Goal: Transaction & Acquisition: Purchase product/service

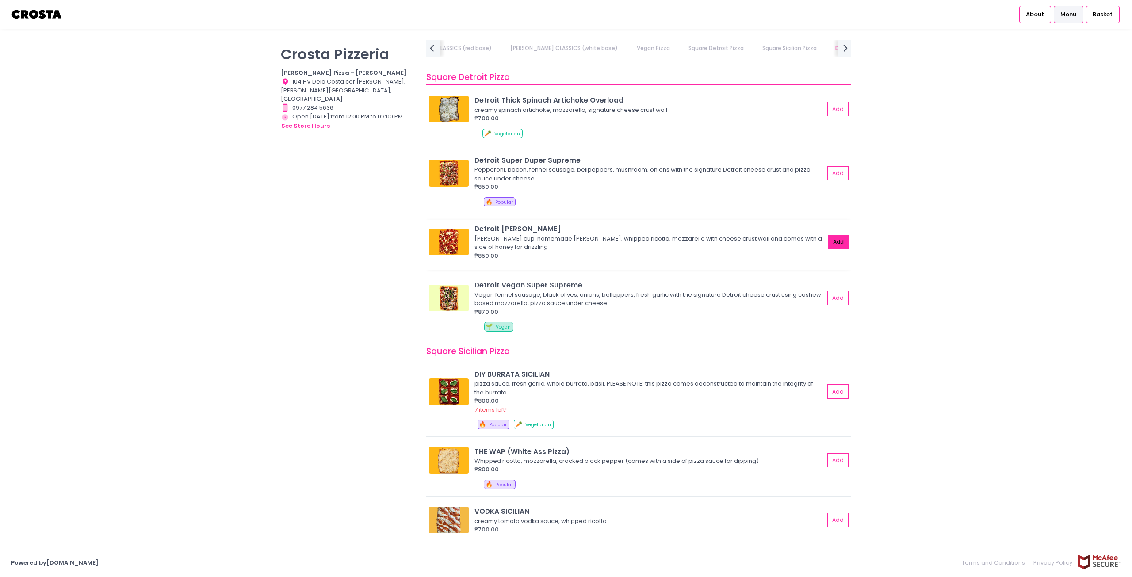
click at [834, 239] on button "Add" at bounding box center [838, 242] width 20 height 15
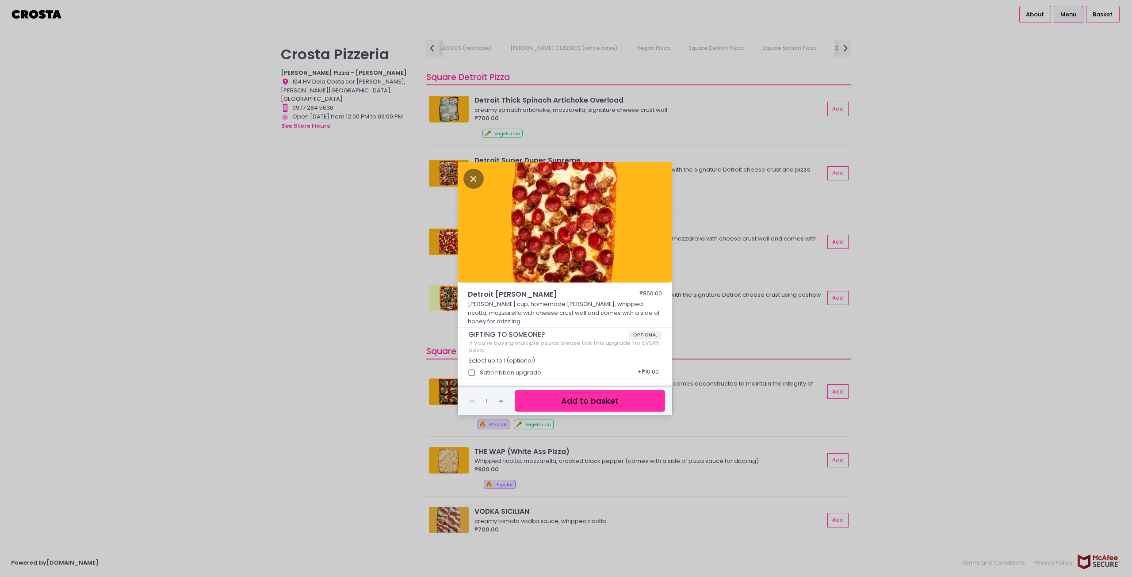
click at [614, 390] on button "Add to basket" at bounding box center [590, 401] width 150 height 22
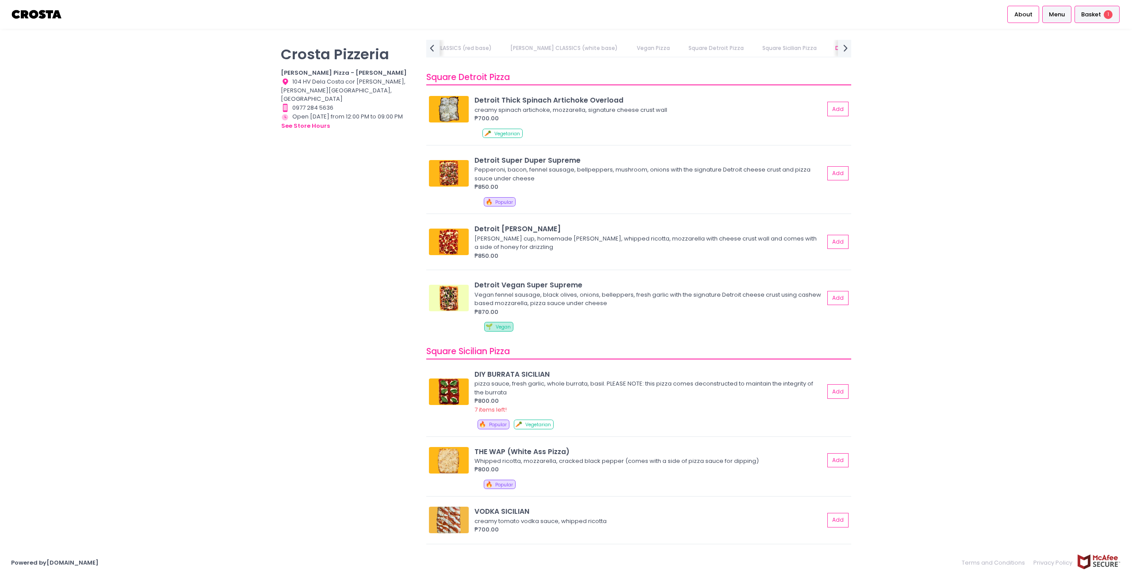
click at [1098, 16] on span "Basket" at bounding box center [1091, 14] width 20 height 9
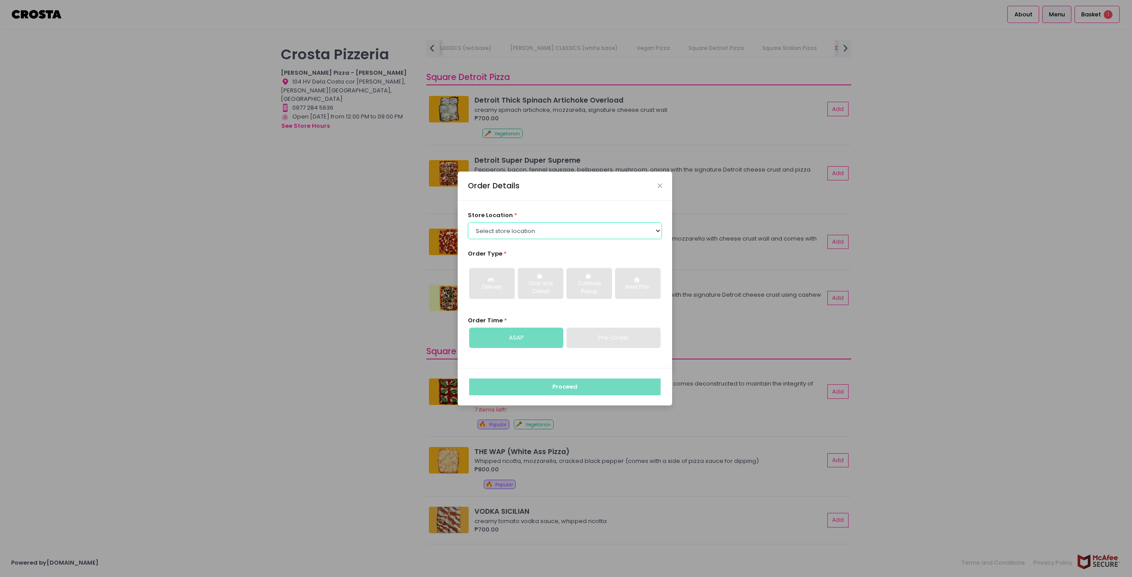
click at [540, 229] on select "Select store location Crosta Pizza - Salcedo Crosta Pizza - San Juan" at bounding box center [565, 230] width 195 height 17
select select "5fabb2e53664a8677beaeb89"
click at [468, 222] on select "Select store location Crosta Pizza - Salcedo Crosta Pizza - San Juan" at bounding box center [565, 230] width 195 height 17
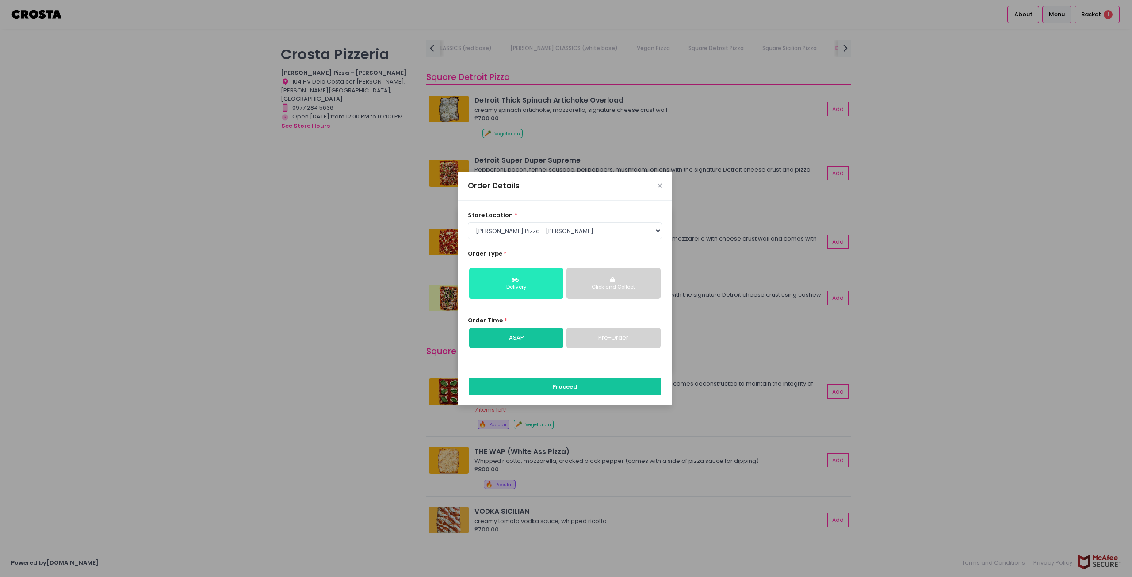
click at [510, 288] on div "Delivery" at bounding box center [516, 287] width 82 height 8
click at [571, 386] on button "Proceed" at bounding box center [564, 386] width 191 height 17
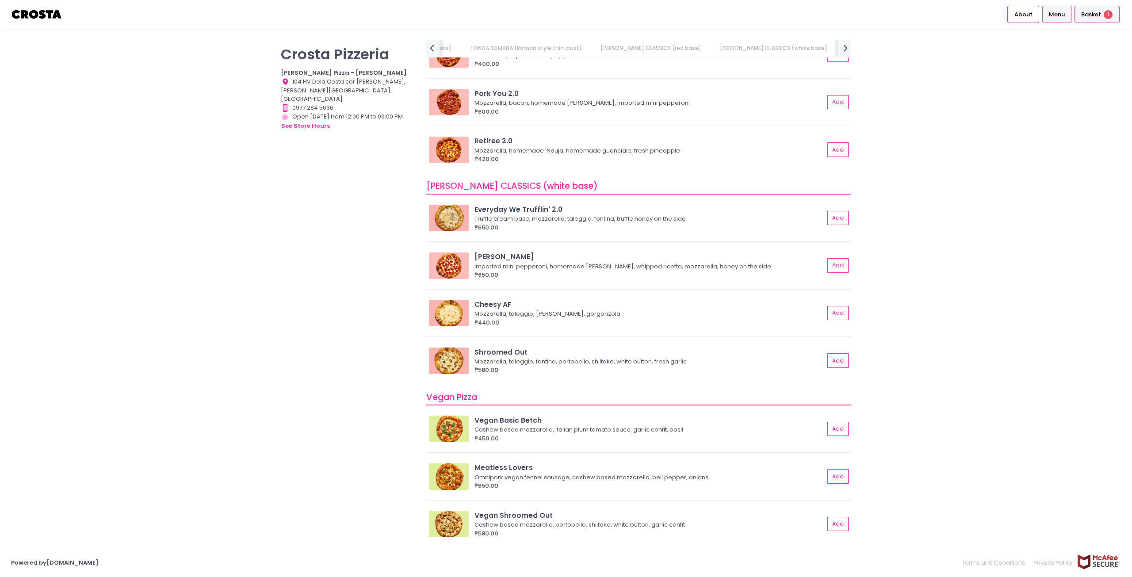
click at [1092, 14] on span "Basket" at bounding box center [1091, 14] width 20 height 9
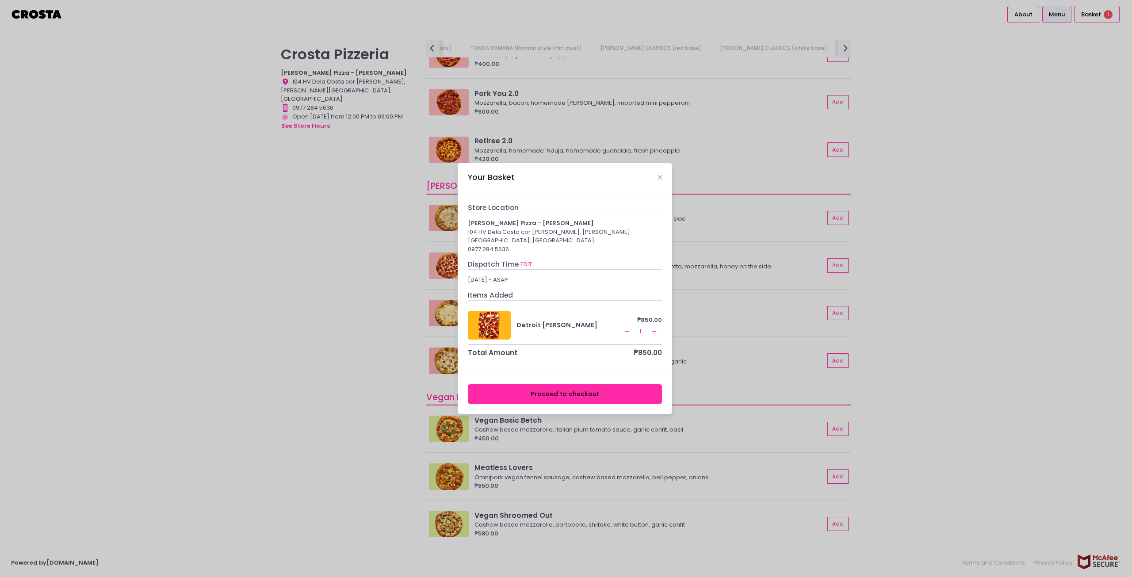
click at [611, 386] on button "Proceed to checkout" at bounding box center [565, 394] width 195 height 20
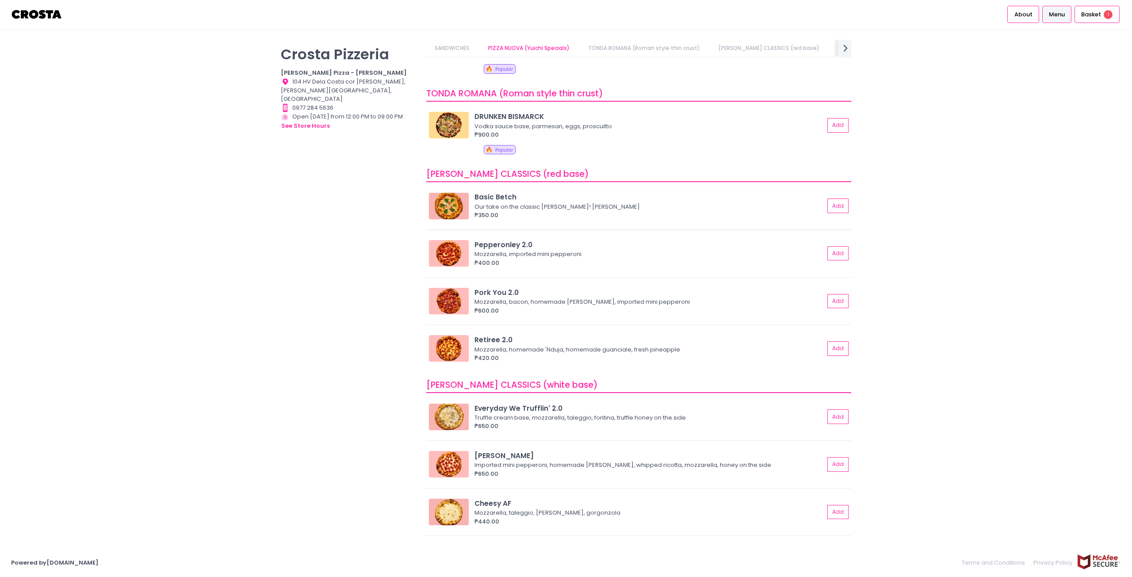
scroll to position [177, 0]
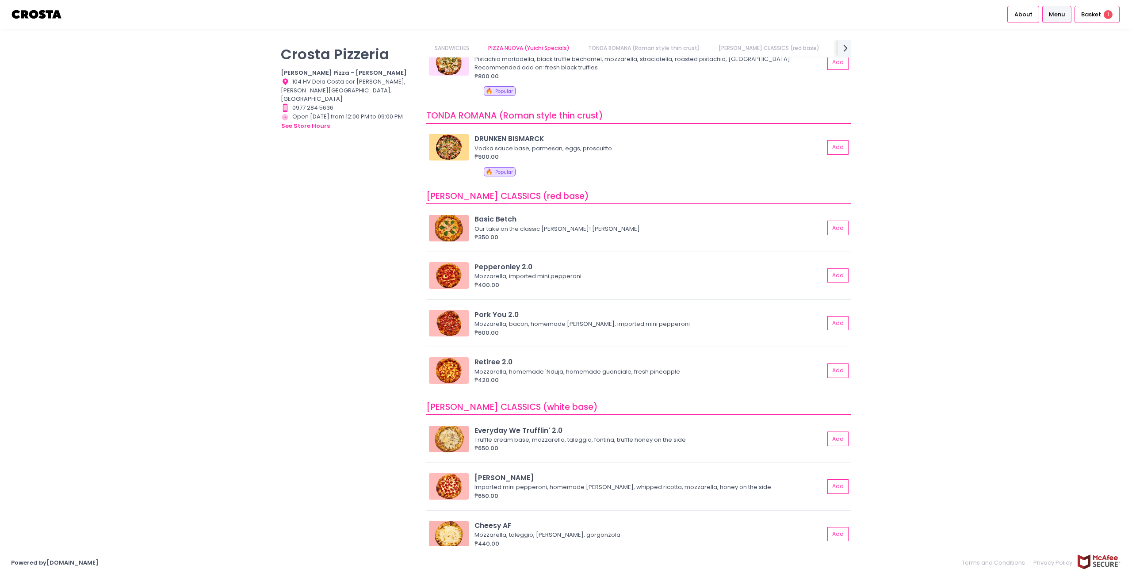
click at [1055, 195] on div "Crosta Pizzeria Crosta Pizza - Salcedo Location Created with Sketch. 104 HV Del…" at bounding box center [566, 288] width 1132 height 497
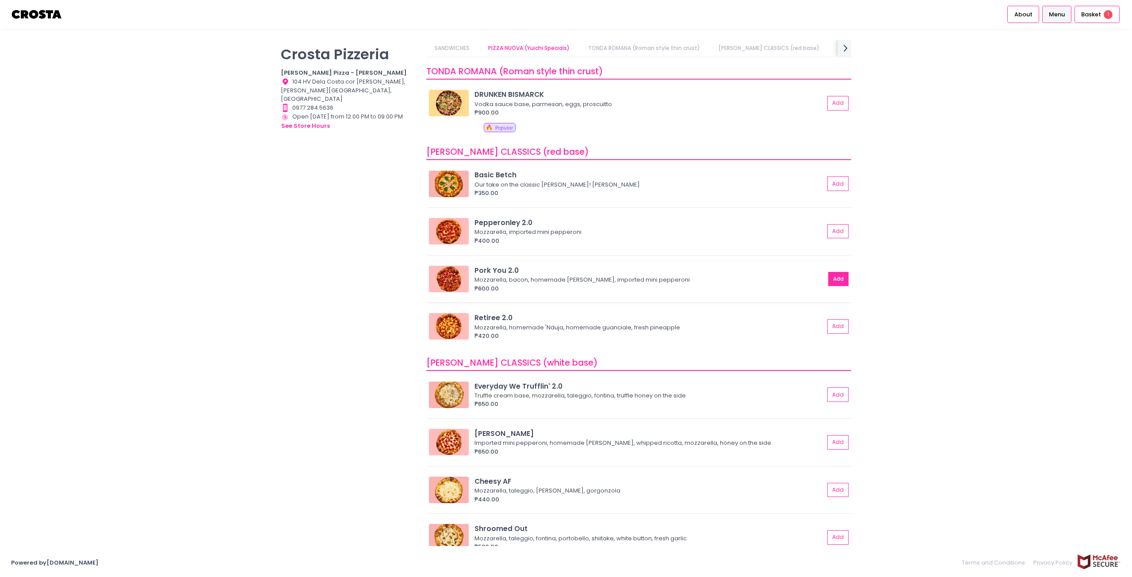
click at [830, 279] on button "Add" at bounding box center [838, 279] width 20 height 15
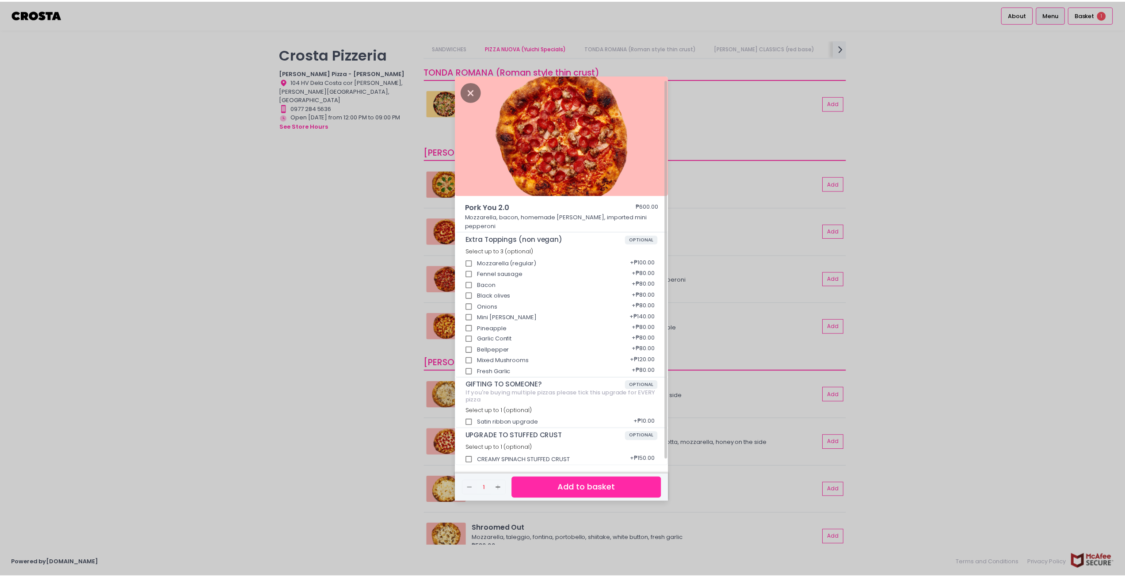
scroll to position [2, 0]
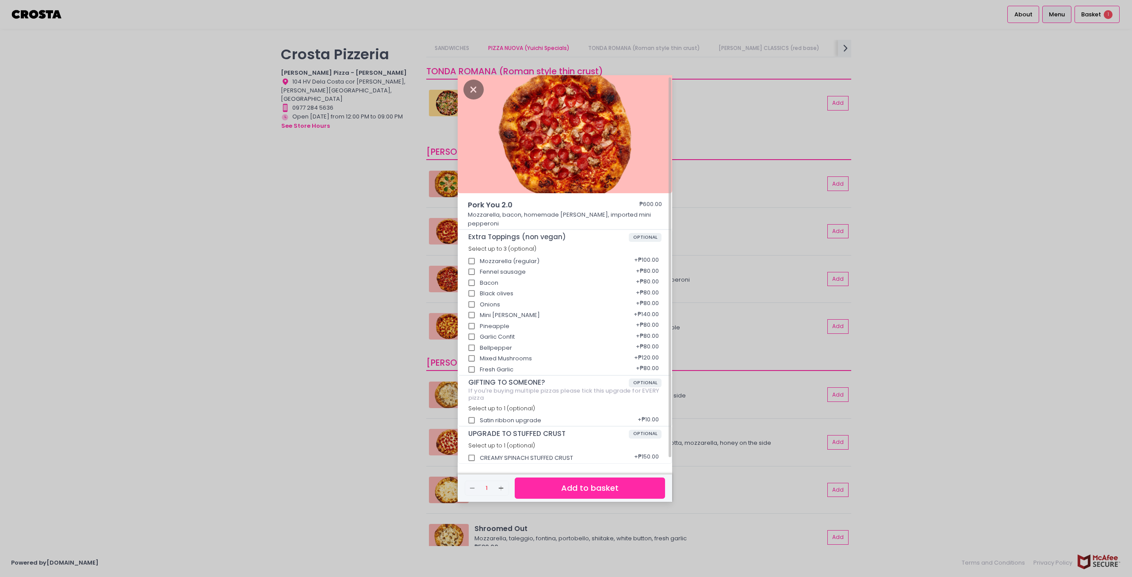
click at [473, 451] on input "CREAMY SPINACH STUFFED CRUST" at bounding box center [471, 458] width 17 height 17
checkbox input "true"
click at [570, 485] on button "Add to basket" at bounding box center [590, 489] width 150 height 22
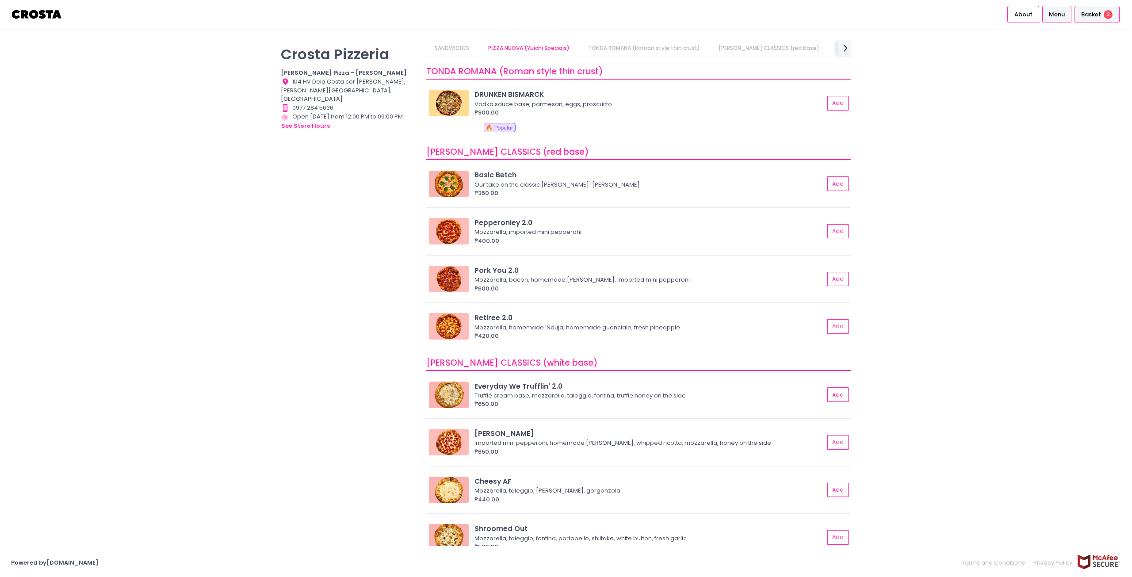
click at [1097, 15] on span "Basket" at bounding box center [1091, 14] width 20 height 9
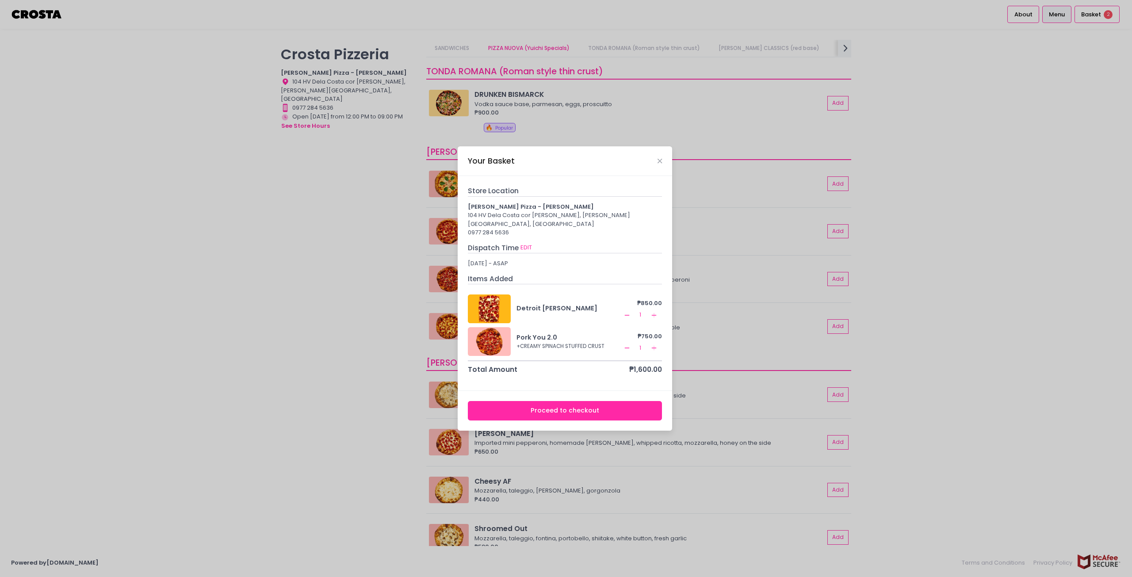
click at [624, 312] on icon "Remove Created with Sketch." at bounding box center [626, 315] width 7 height 7
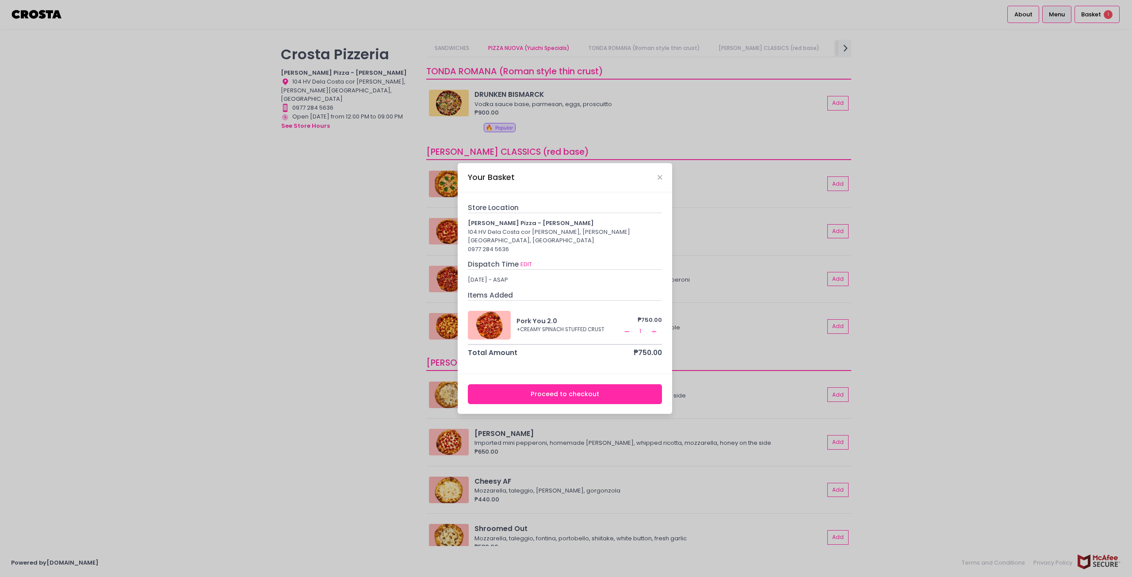
click at [563, 389] on button "Proceed to checkout" at bounding box center [565, 394] width 195 height 20
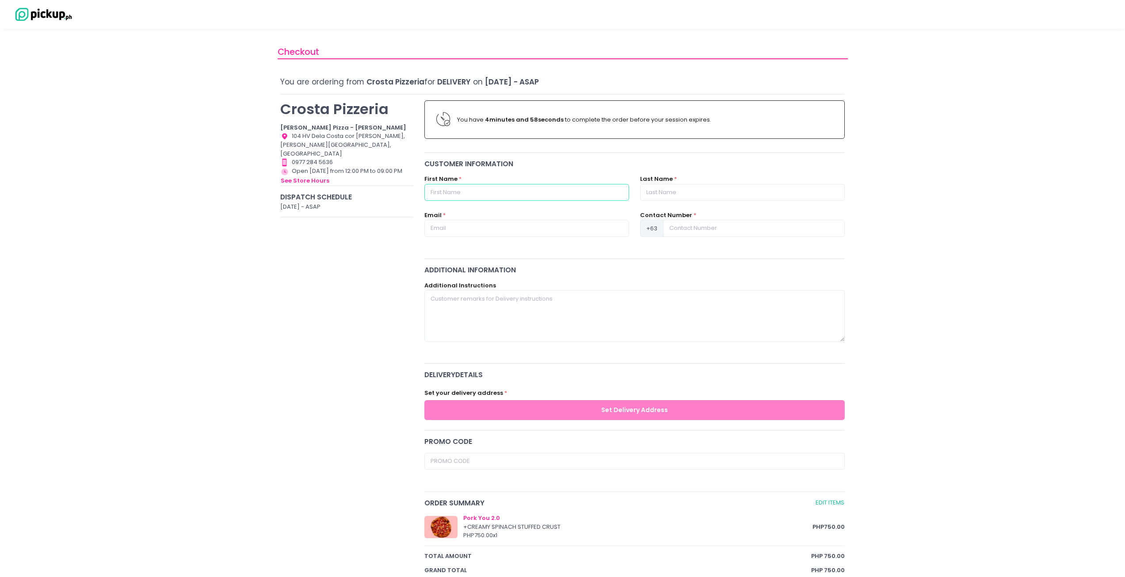
click at [502, 186] on input "text" at bounding box center [526, 192] width 205 height 17
type input "[PERSON_NAME]"
type input "Nacis"
click at [494, 225] on input "text" at bounding box center [526, 228] width 205 height 17
type input "b"
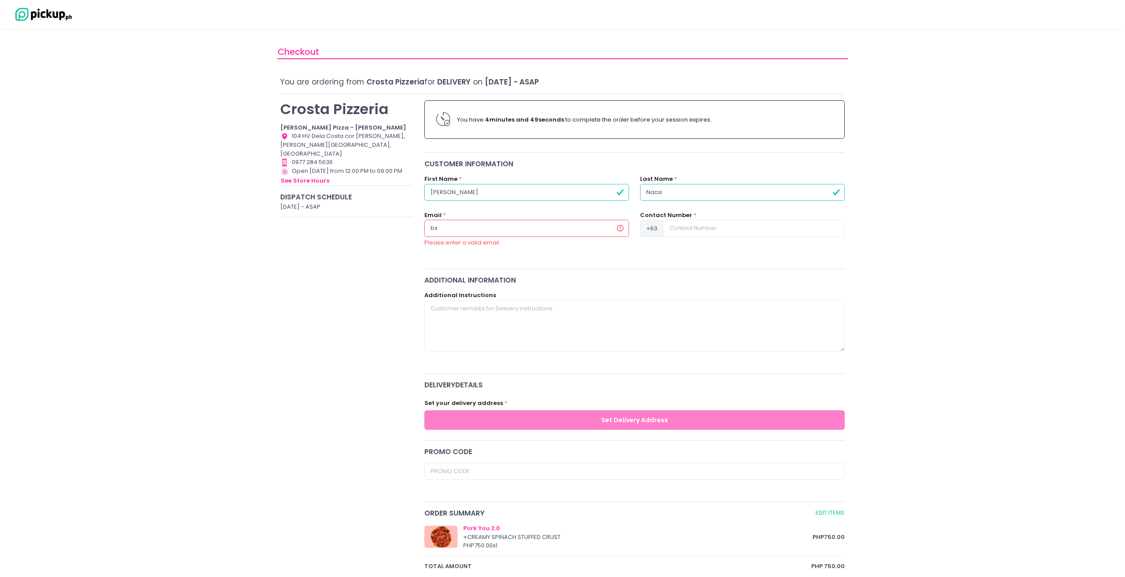
type input "b"
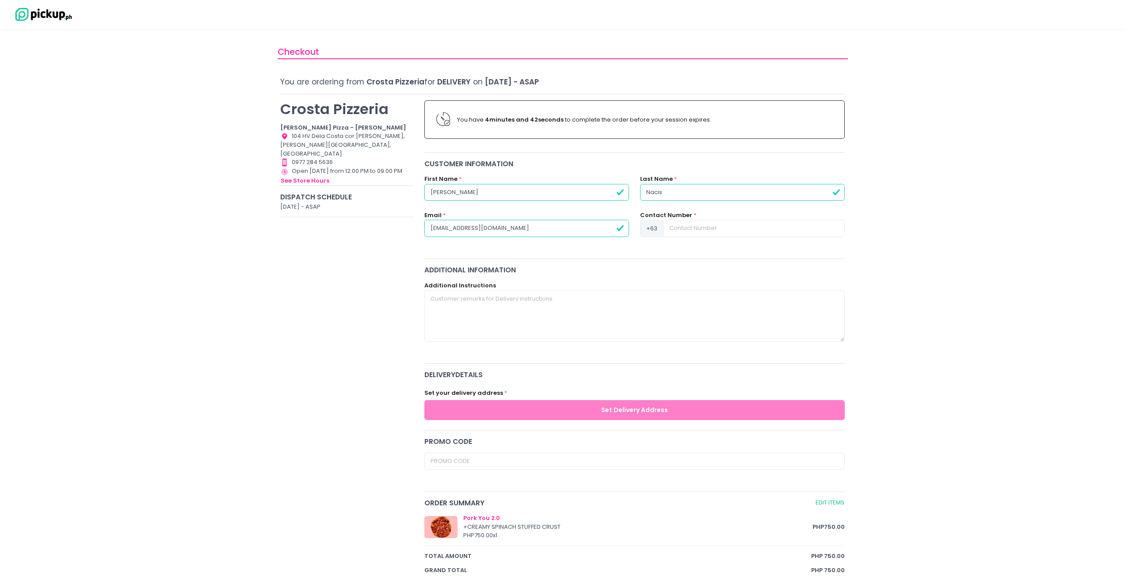
type input "[EMAIL_ADDRESS][DOMAIN_NAME]"
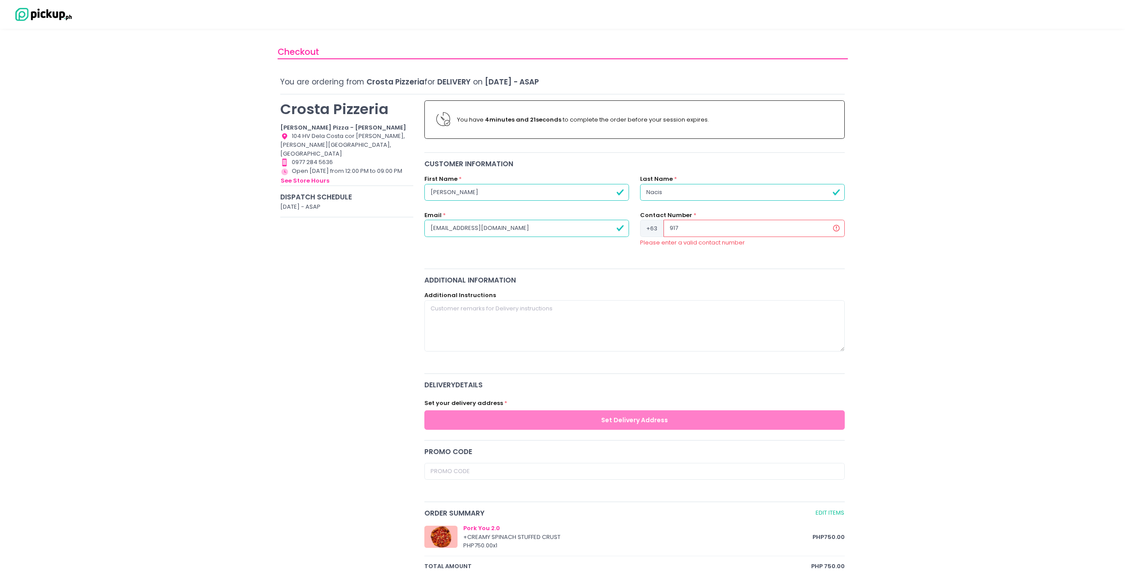
type input "917"
drag, startPoint x: 542, startPoint y: 321, endPoint x: 554, endPoint y: 318, distance: 12.3
click at [542, 321] on textarea at bounding box center [634, 325] width 421 height 51
type textarea "p"
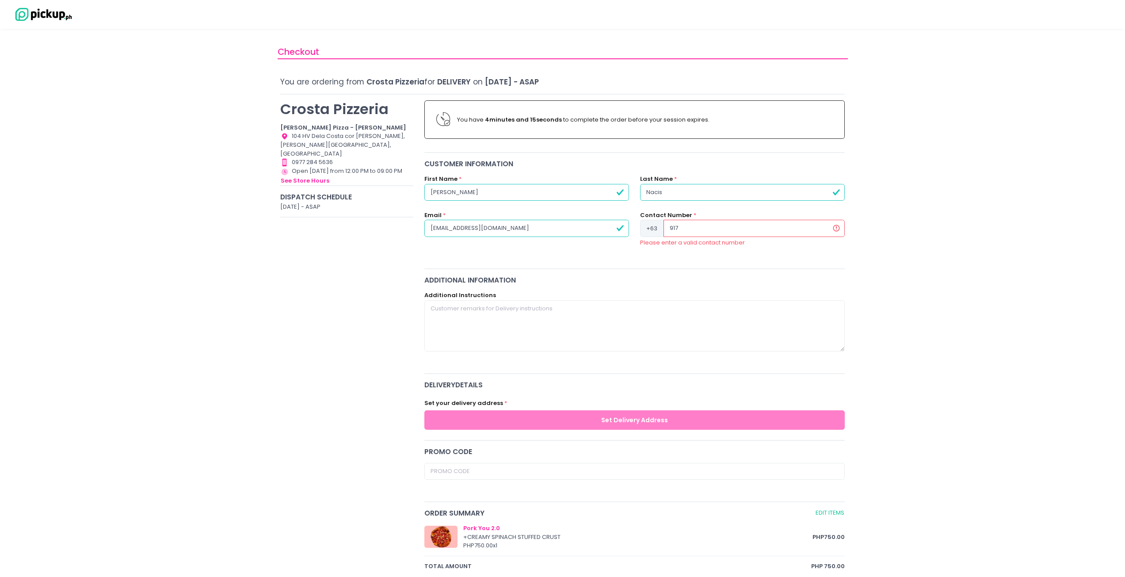
click at [724, 225] on input "917" at bounding box center [754, 228] width 181 height 17
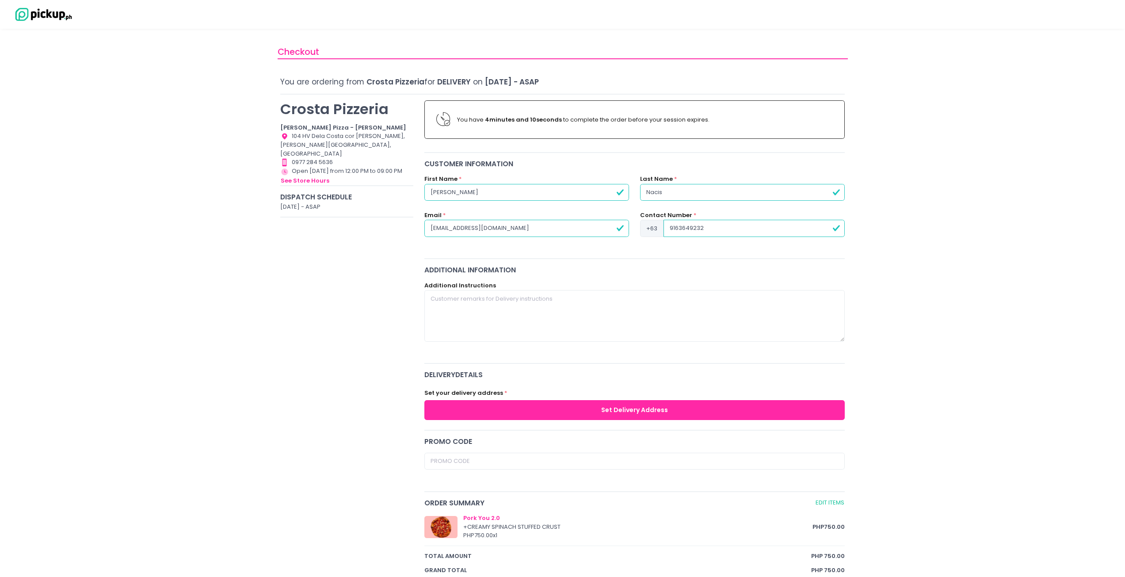
type input "9163649232"
click at [670, 290] on textarea at bounding box center [634, 315] width 421 height 51
type textarea "p"
type textarea "PLEASE LEAVE IT IN THE TOWER 2 LOBBY OF AVIDA ASTEN CONDO, KINDLY TELL THE GUAR…"
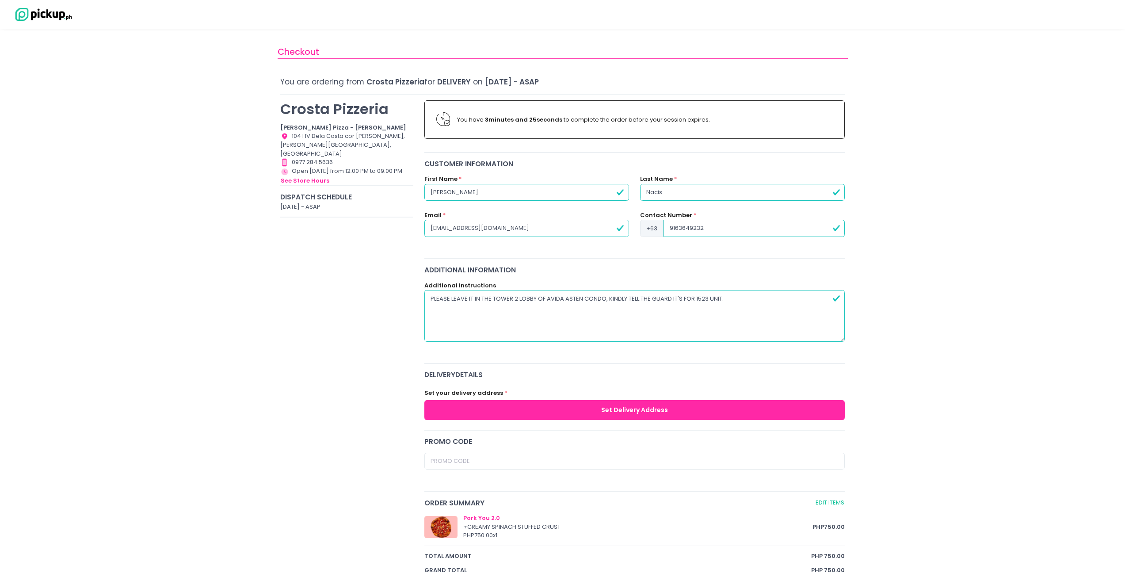
click at [657, 411] on button "Set Delivery Address" at bounding box center [634, 410] width 421 height 20
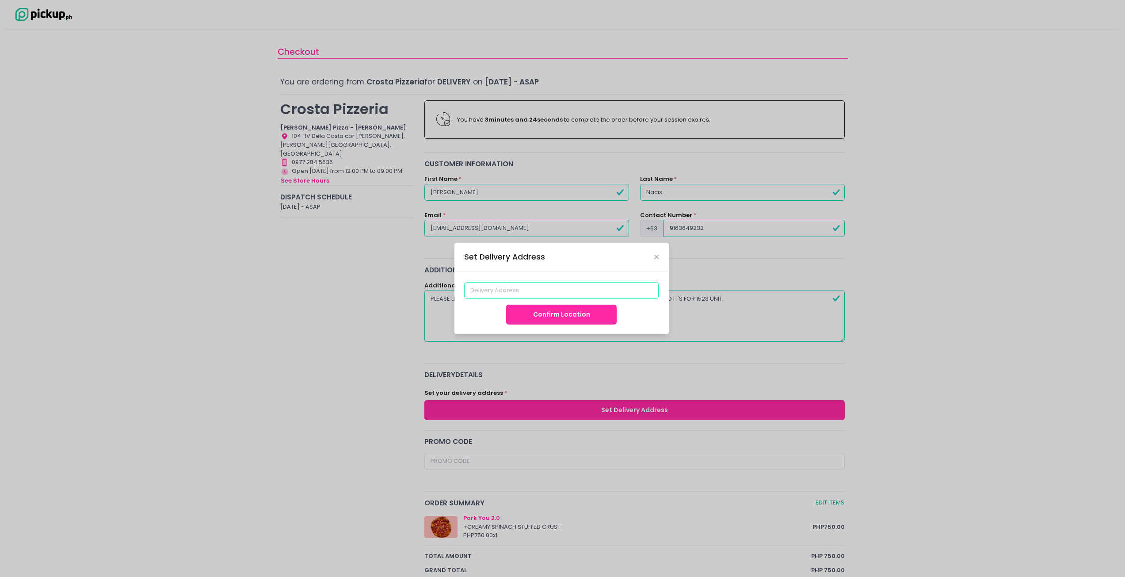
click at [547, 291] on input at bounding box center [561, 290] width 195 height 17
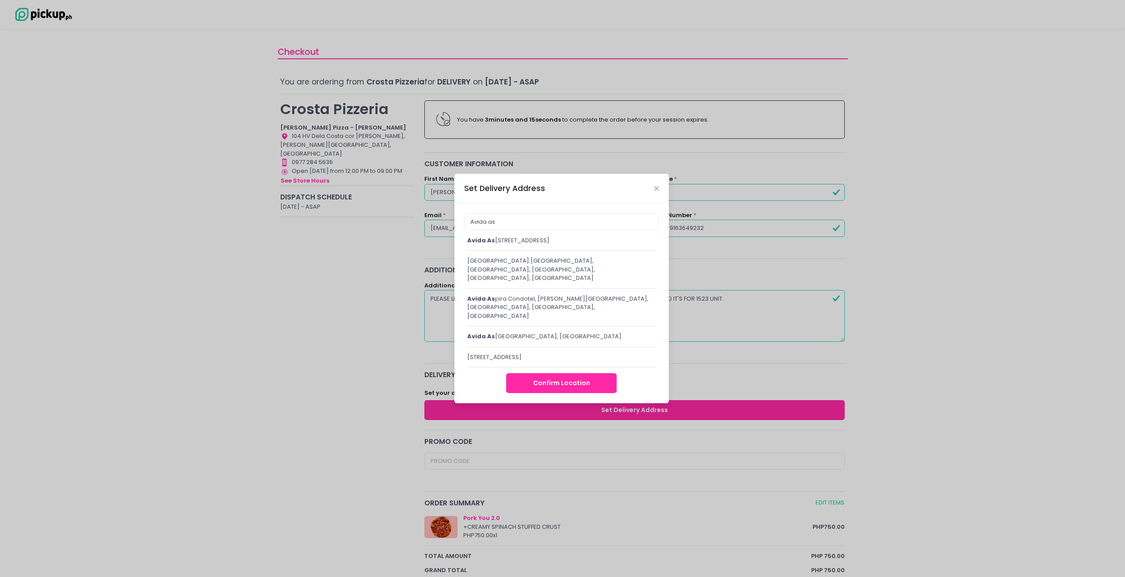
click at [516, 245] on div "Avida as ten Tower 2, Yakal, Makati City, Metro Manila, Philippines" at bounding box center [561, 240] width 189 height 9
type input "[STREET_ADDRESS]"
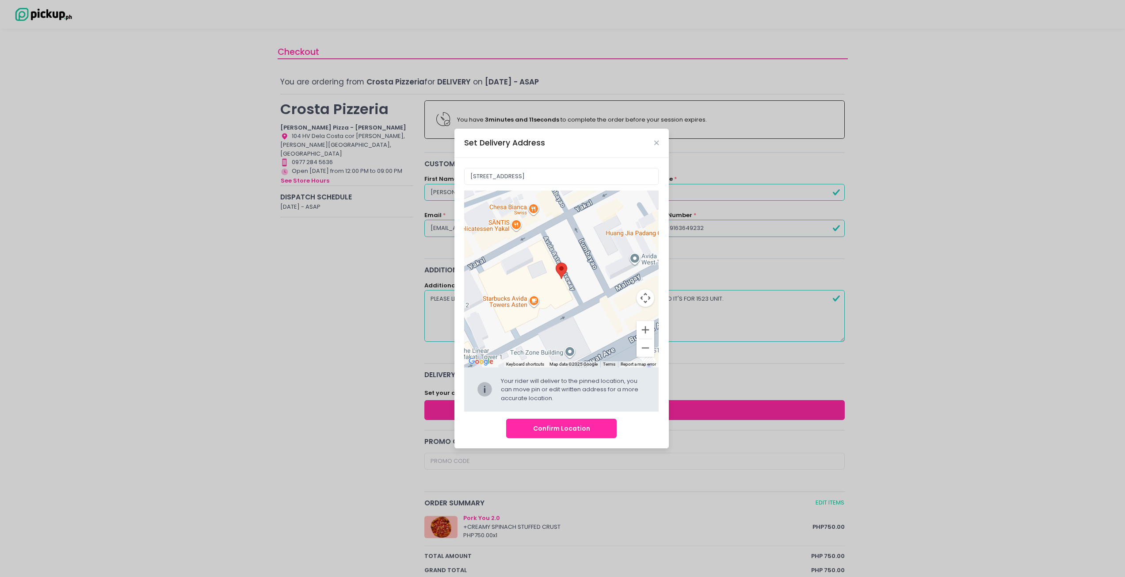
click at [573, 426] on button "Confirm Location" at bounding box center [561, 429] width 111 height 20
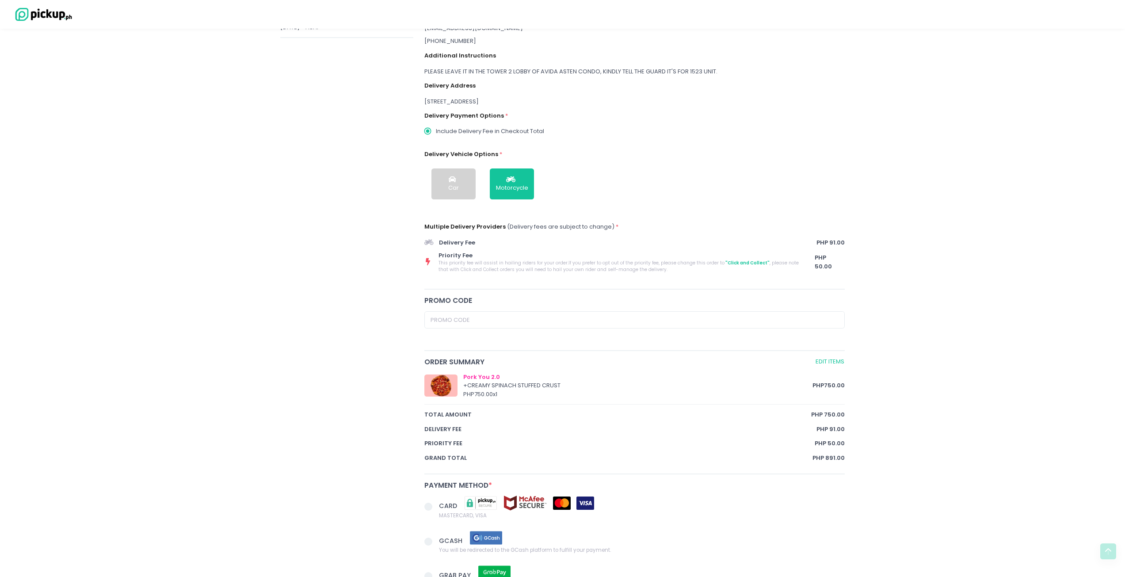
scroll to position [177, 0]
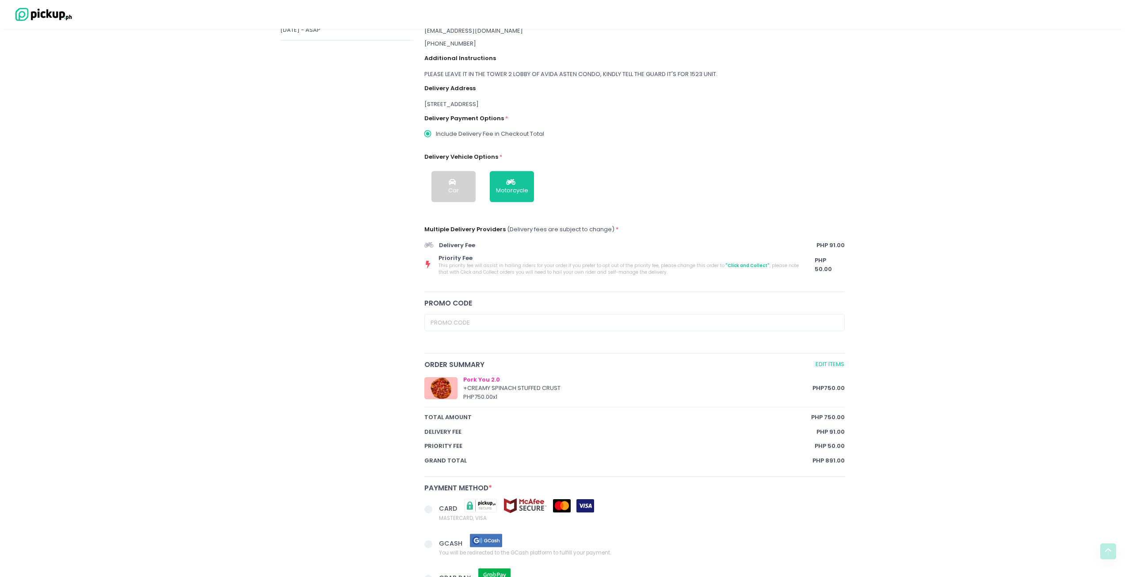
click at [492, 260] on span "Priority Fee" at bounding box center [620, 258] width 362 height 9
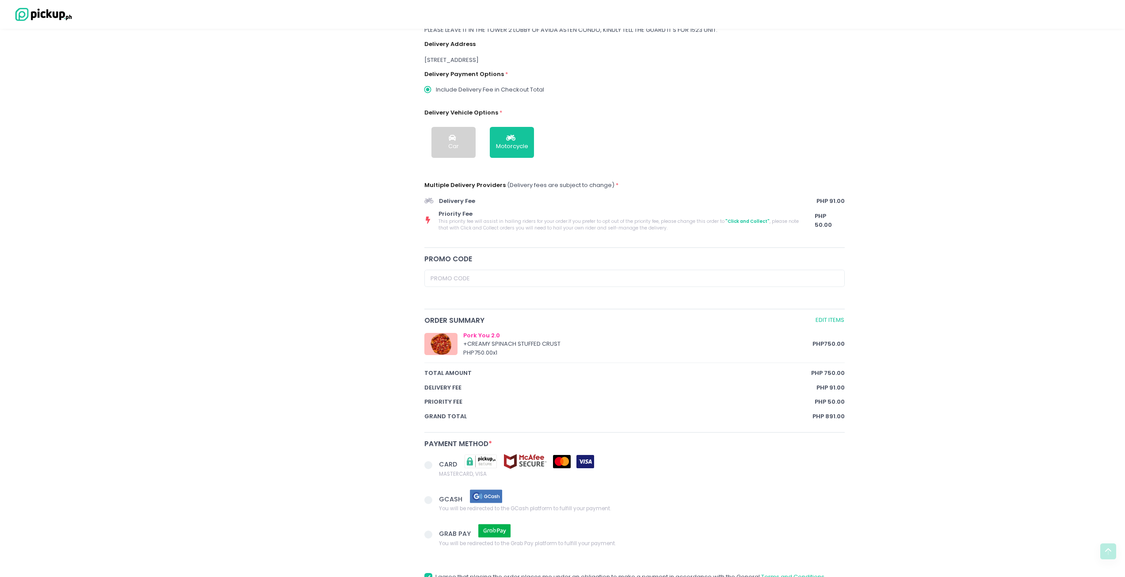
click at [453, 154] on button "Car" at bounding box center [454, 142] width 44 height 31
click at [503, 141] on button "Motorcycle" at bounding box center [512, 142] width 44 height 31
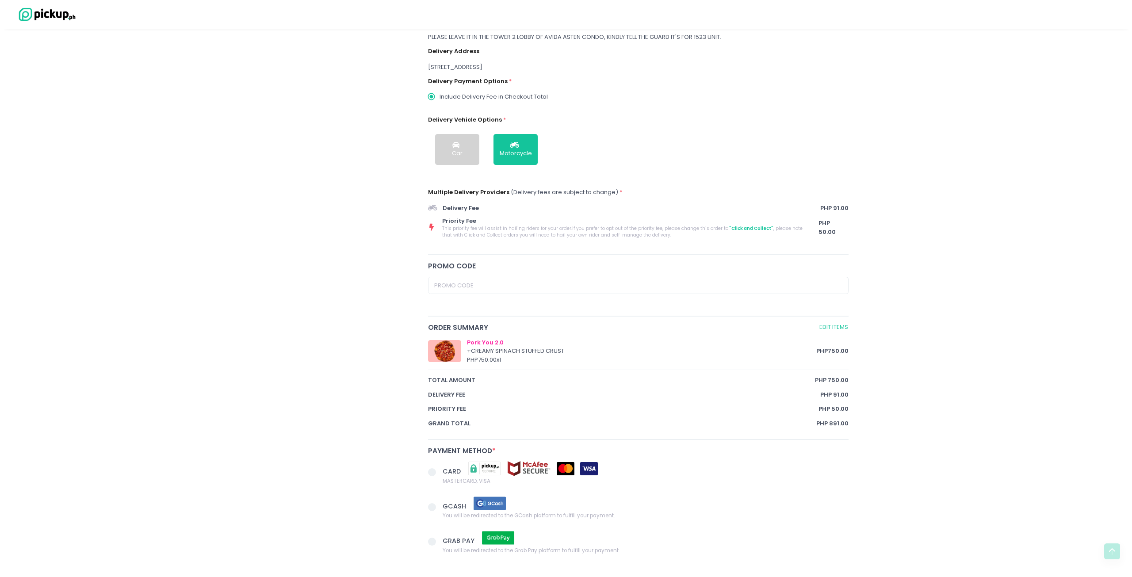
scroll to position [212, 0]
click at [731, 231] on span ""Click and Collect"" at bounding box center [747, 230] width 45 height 7
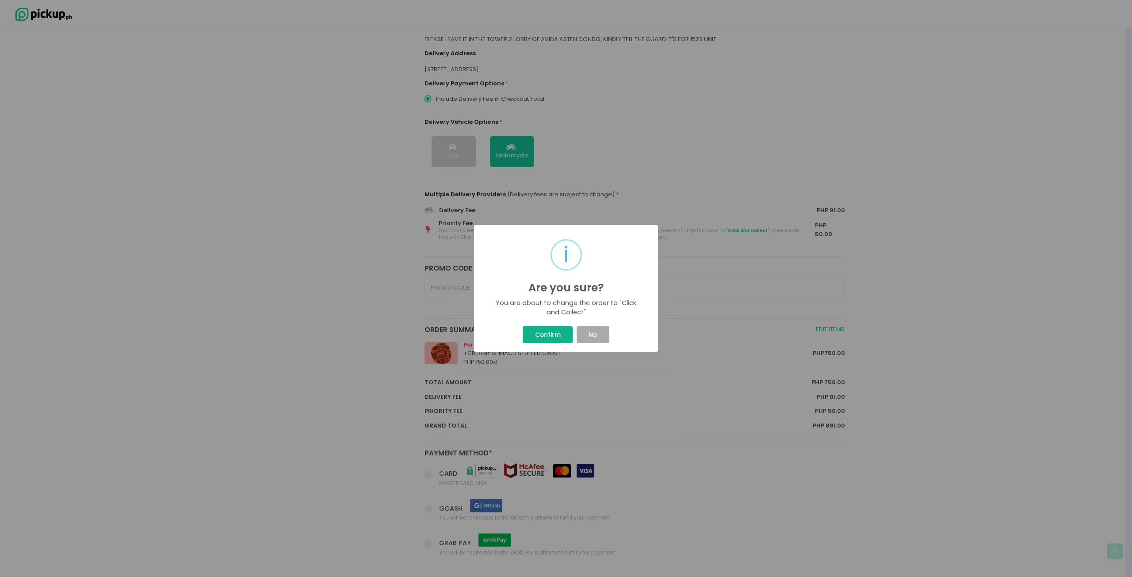
click at [557, 335] on button "Confirm" at bounding box center [548, 334] width 50 height 17
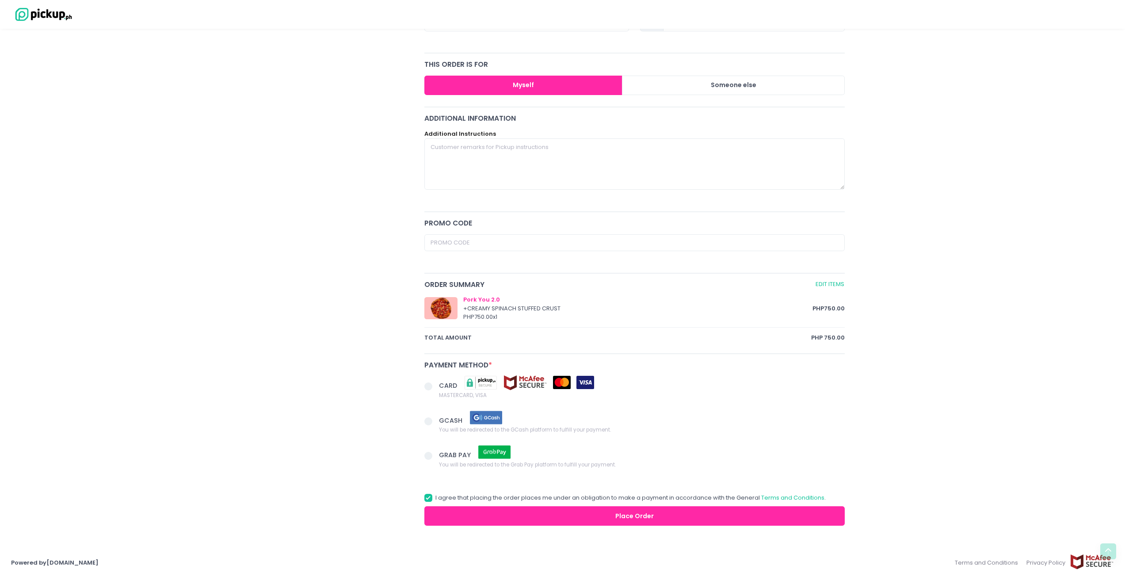
scroll to position [29, 0]
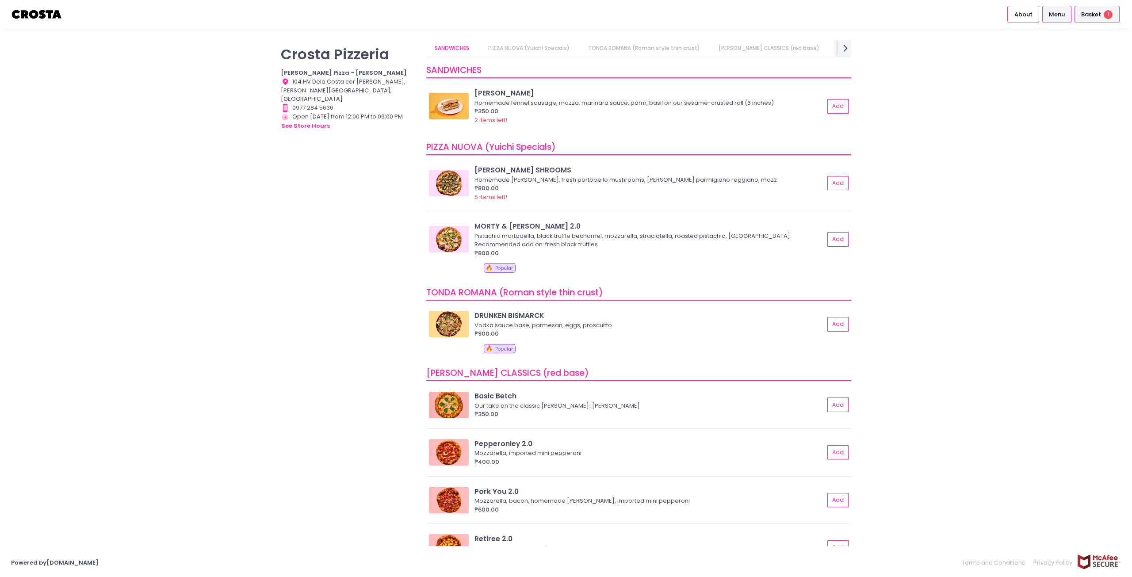
click at [1090, 13] on span "Basket" at bounding box center [1091, 14] width 20 height 9
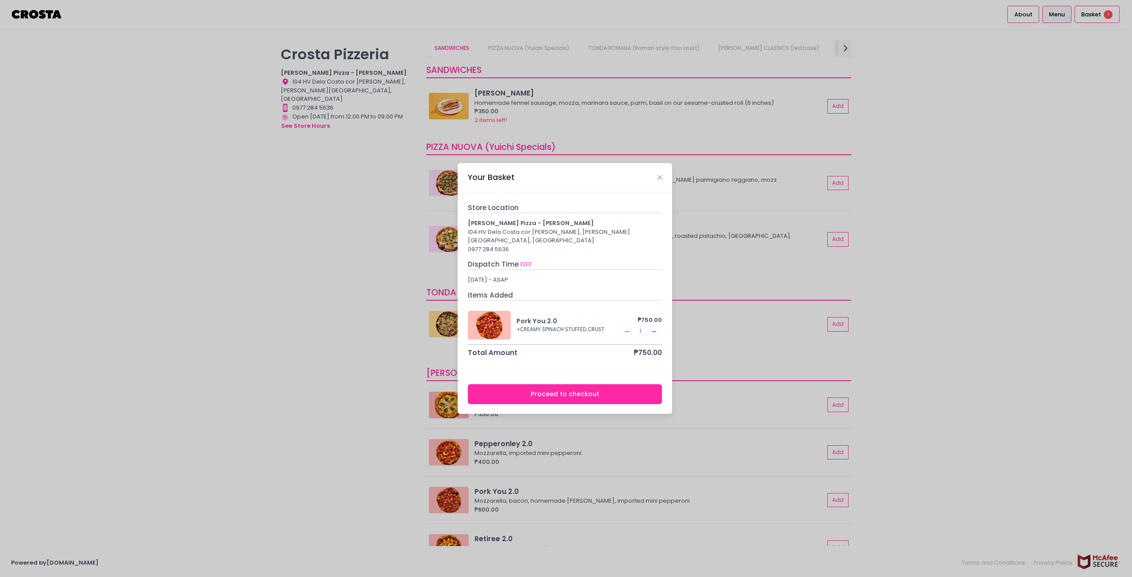
click at [606, 392] on button "Proceed to checkout" at bounding box center [565, 394] width 195 height 20
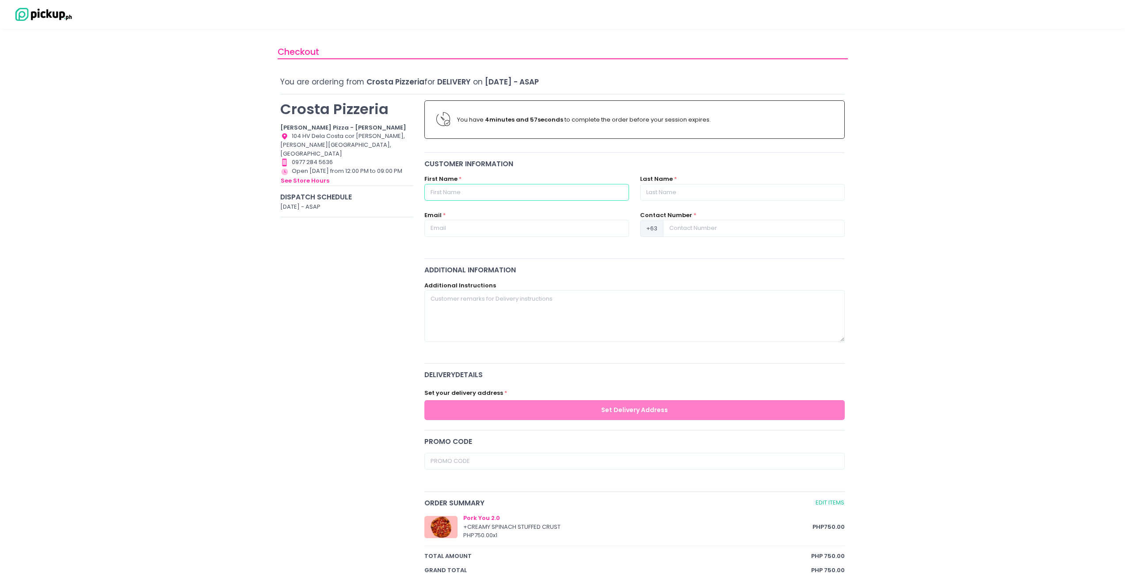
click at [512, 190] on input "text" at bounding box center [526, 192] width 205 height 17
type input "[PERSON_NAME]"
type input "a"
type input "Nacis"
type input "[EMAIL_ADDRESS][DOMAIN_NAME]"
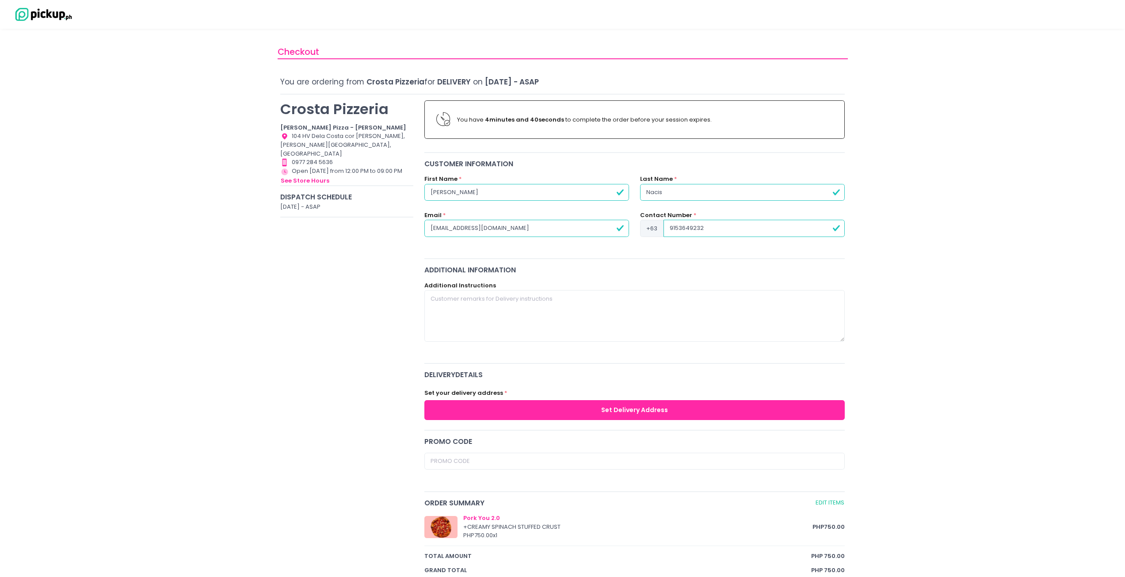
type input "9153649232"
type textarea "Please leave the pizza in the Tower 2 Lobby, and let the guard knows that it's …"
click at [491, 400] on div "Set your delivery address * Set Delivery Address" at bounding box center [635, 401] width 432 height 35
click at [492, 410] on button "Set Delivery Address" at bounding box center [634, 410] width 421 height 20
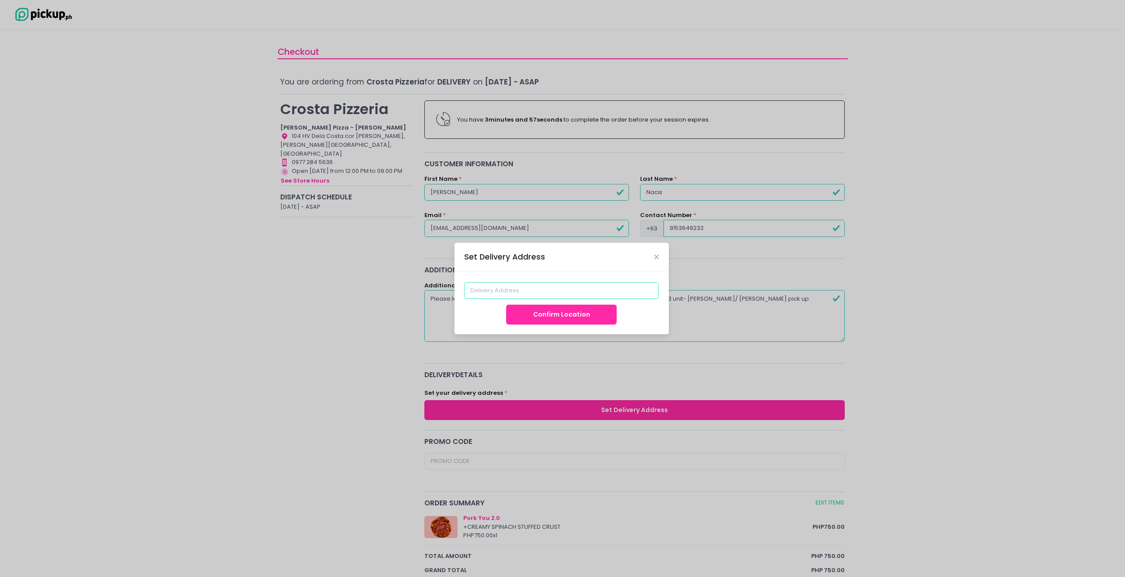
click at [522, 293] on input at bounding box center [561, 290] width 195 height 17
type input "a"
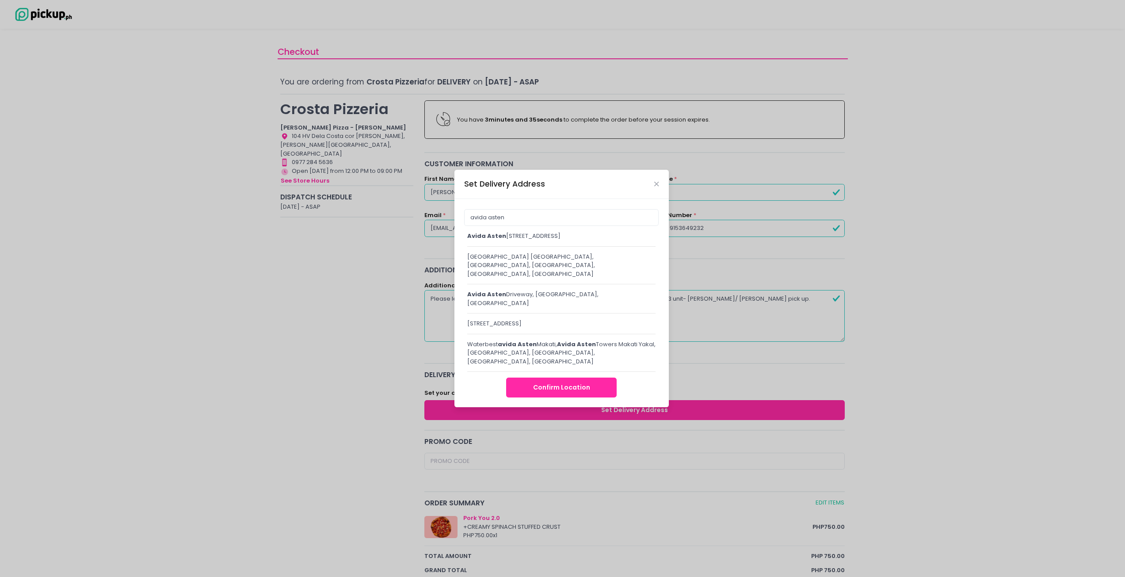
click at [519, 241] on div "avida asten Tower 2, Yakal, Makati City, Metro Manila, Philippines" at bounding box center [561, 236] width 189 height 9
type input "[STREET_ADDRESS]"
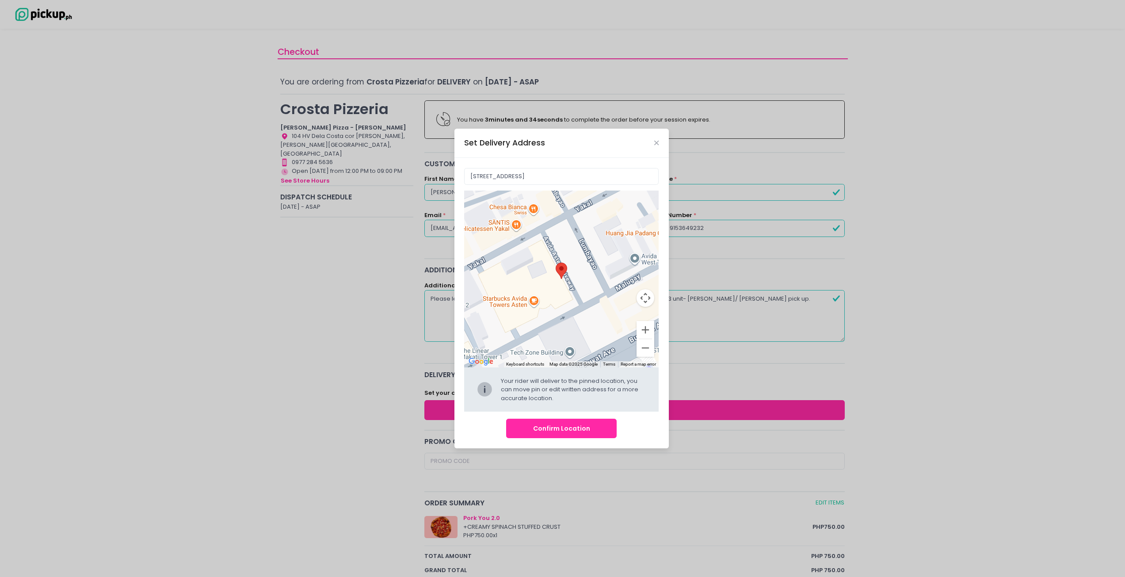
click at [543, 427] on button "Confirm Location" at bounding box center [561, 429] width 111 height 20
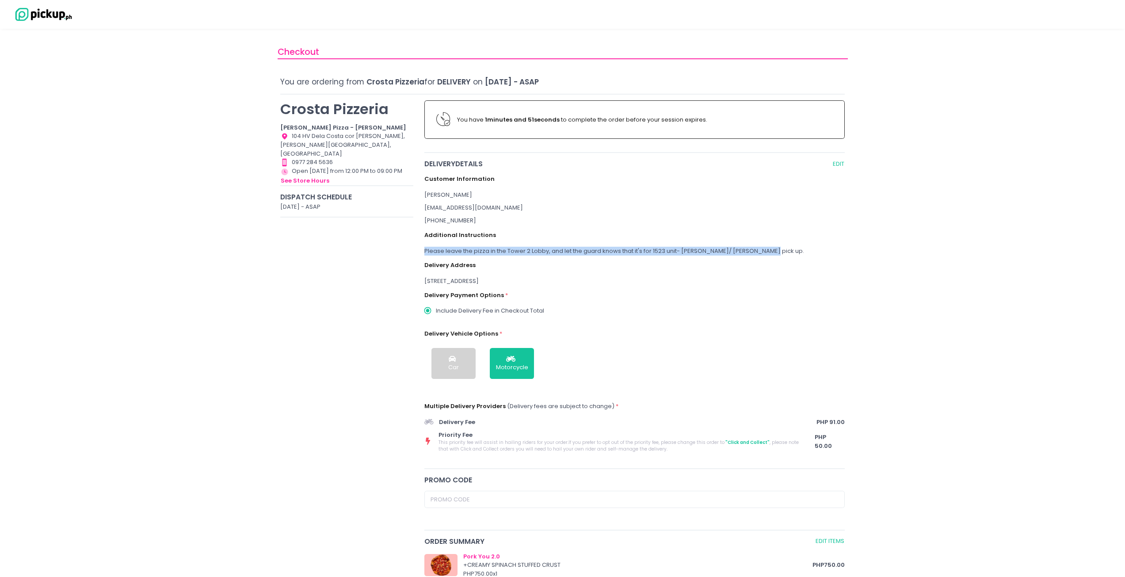
drag, startPoint x: 419, startPoint y: 251, endPoint x: 769, endPoint y: 248, distance: 349.8
click at [769, 248] on div "delivery Details EDIT Customer Information Sarah Nacis nsdc.nacis@gmail.com +63…" at bounding box center [635, 311] width 432 height 304
copy div "Please leave the pizza in the Tower 2 Lobby, and let the guard knows that it's …"
click at [629, 334] on div "Delivery Vehicle Options * Car Motorcycle" at bounding box center [634, 355] width 421 height 63
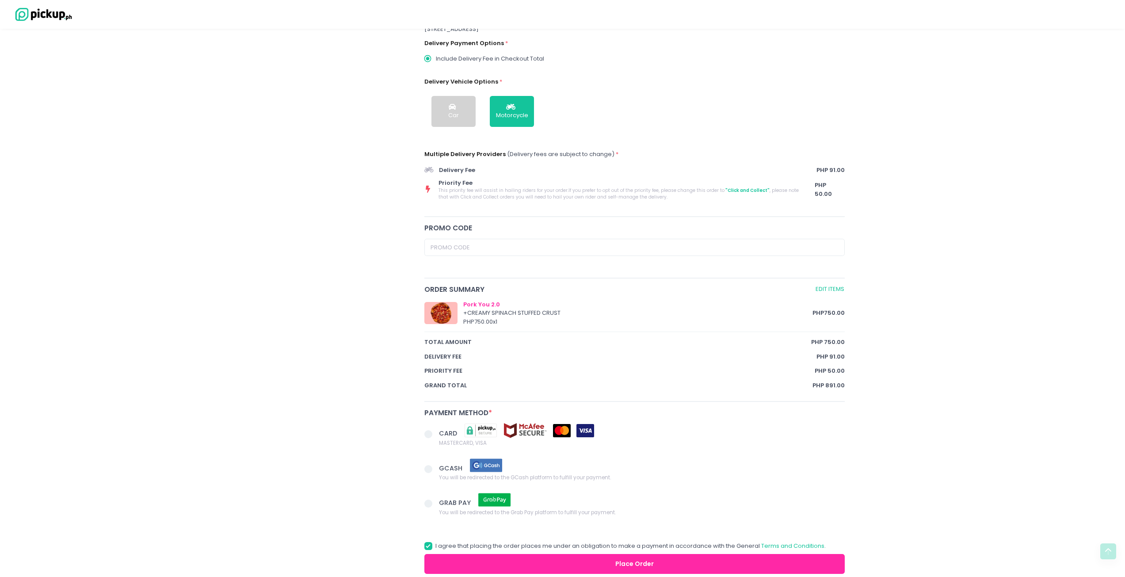
scroll to position [300, 0]
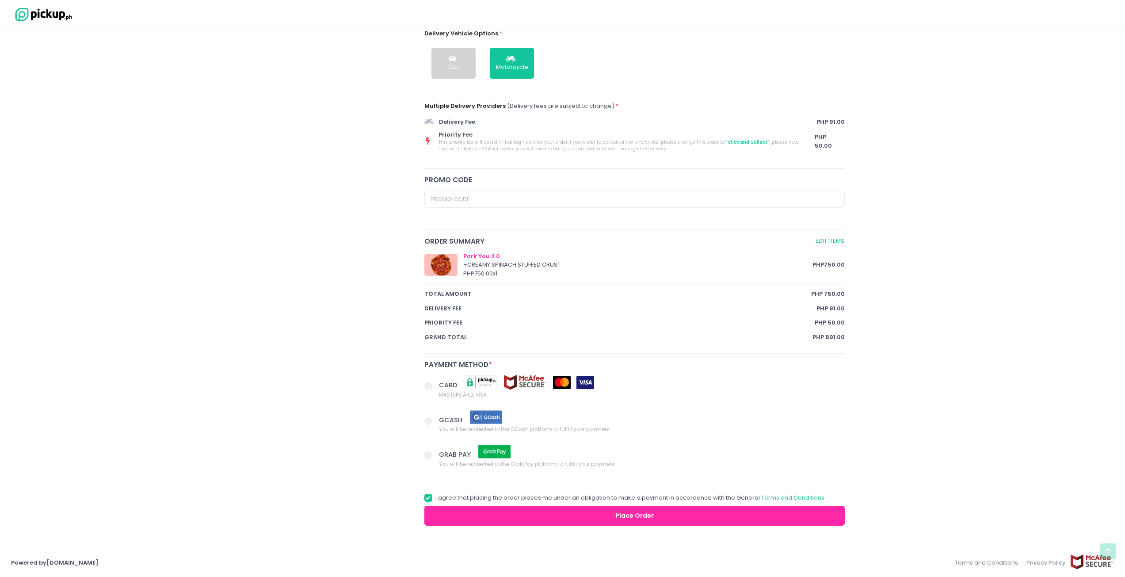
click at [432, 422] on span at bounding box center [428, 421] width 8 height 8
click at [436, 422] on input "GCASH You will be redirected to the GCash platform to fulfill your payment." at bounding box center [439, 420] width 6 height 6
radio input "true"
click at [429, 383] on span at bounding box center [428, 386] width 8 height 8
click at [436, 383] on input "CARD MASTERCARD, VISA" at bounding box center [439, 385] width 6 height 6
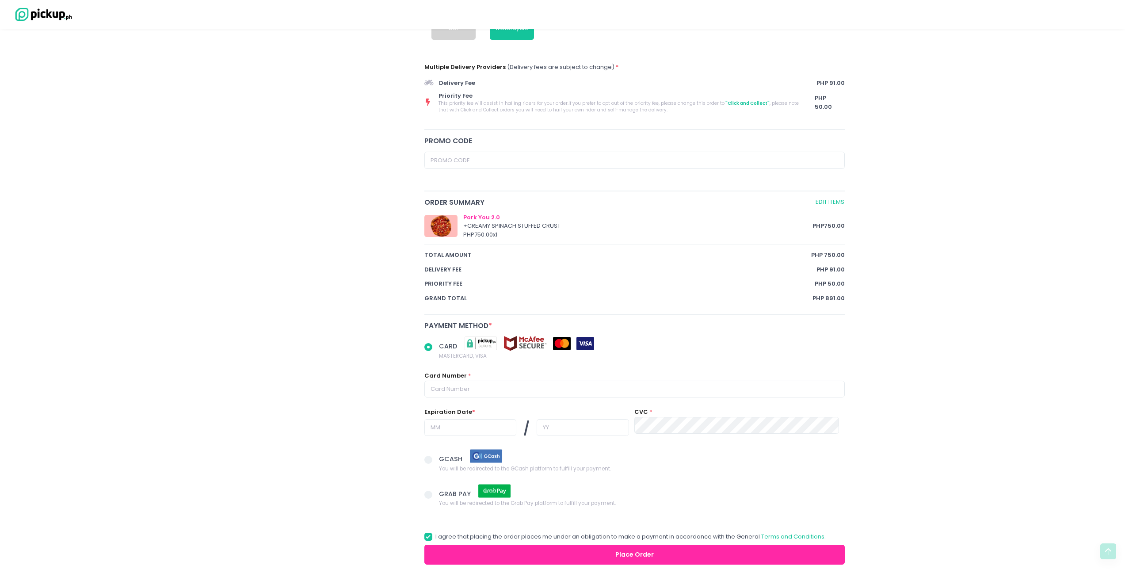
scroll to position [378, 0]
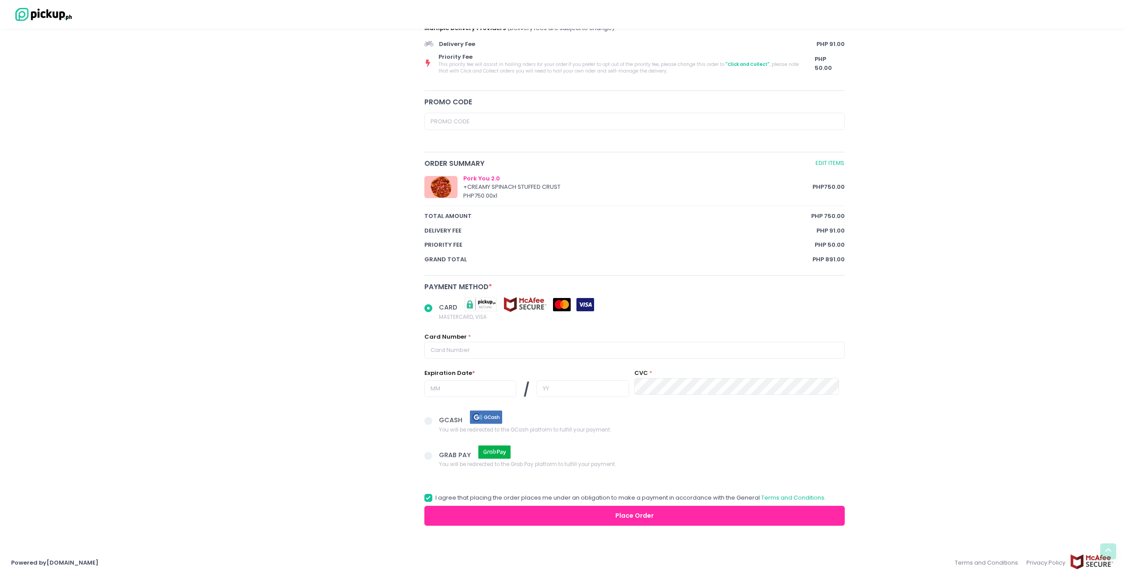
radio input "true"
click at [429, 421] on span at bounding box center [428, 421] width 8 height 8
click at [436, 421] on input "GCASH You will be redirected to the GCash platform to fulfill your payment." at bounding box center [439, 420] width 6 height 6
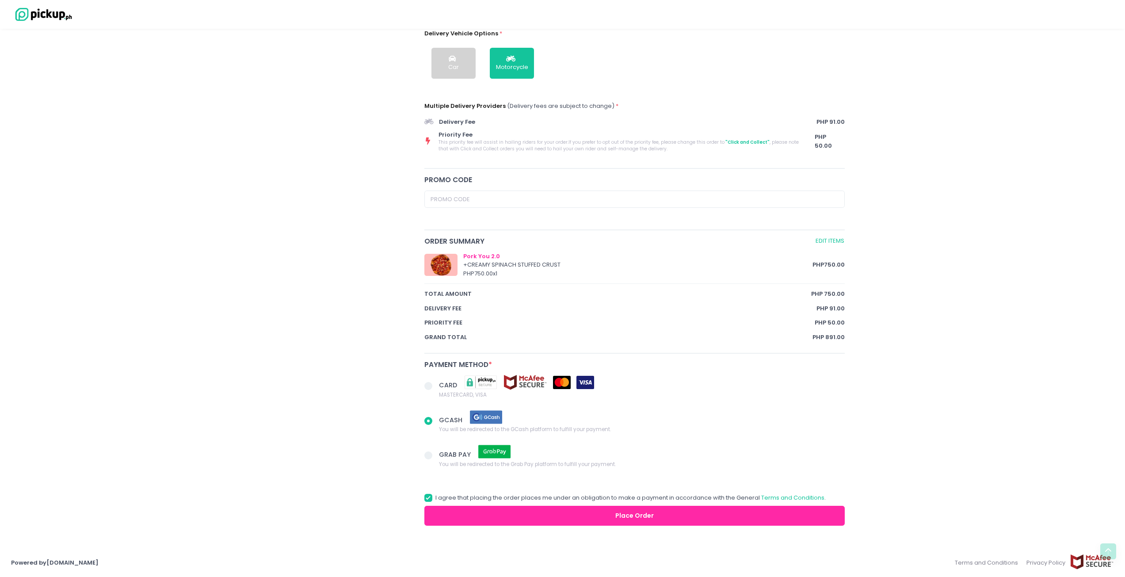
scroll to position [300, 0]
radio input "true"
click at [428, 387] on span at bounding box center [428, 386] width 8 height 8
click at [436, 387] on input "CARD MASTERCARD, VISA" at bounding box center [439, 385] width 6 height 6
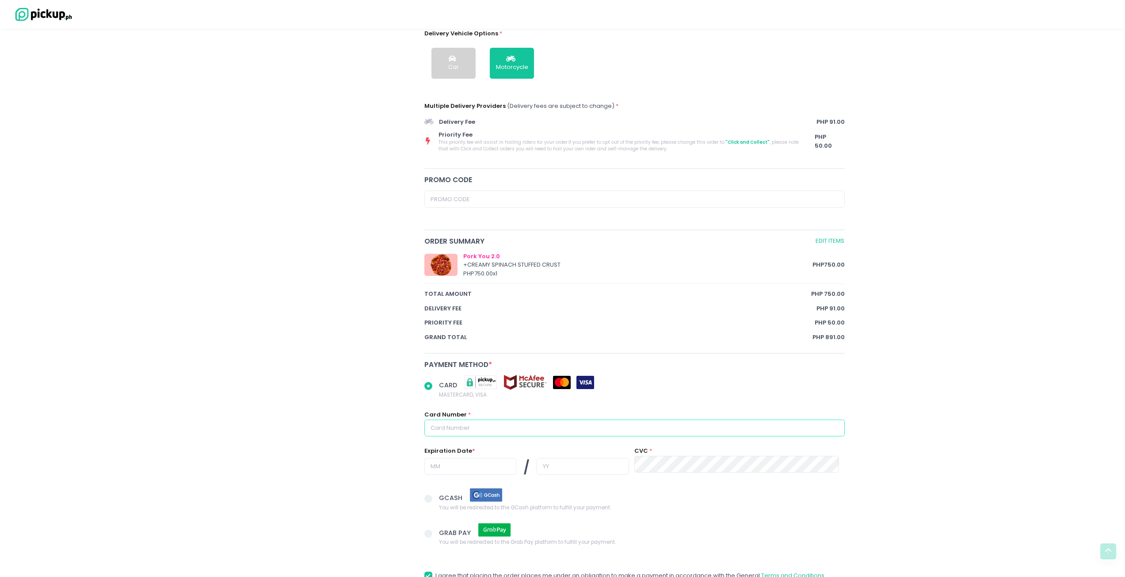
click at [498, 426] on input "text" at bounding box center [634, 428] width 421 height 17
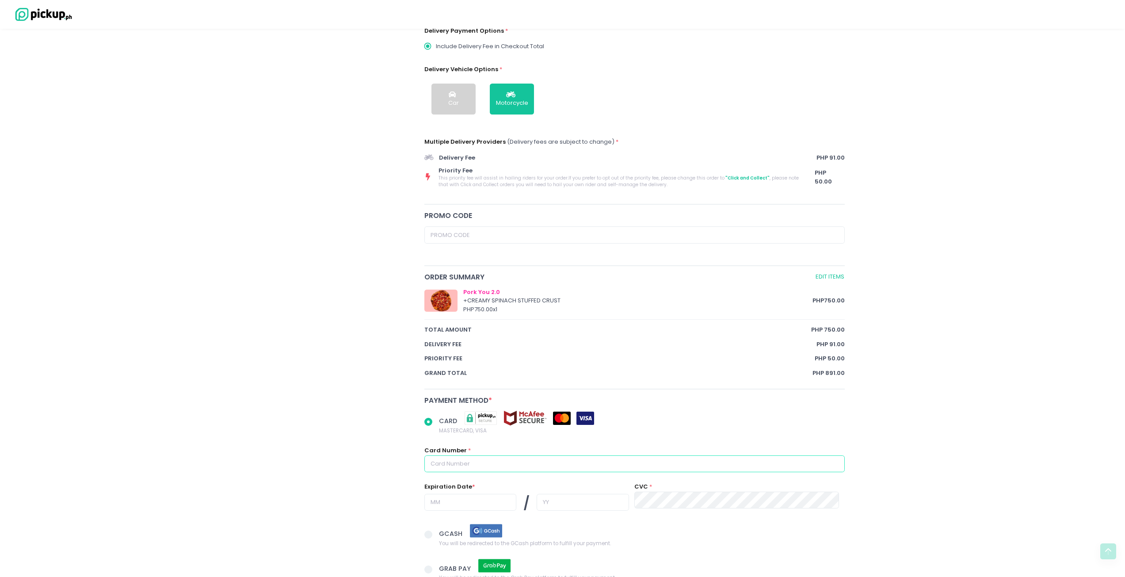
scroll to position [265, 0]
click at [481, 464] on input "text" at bounding box center [634, 463] width 421 height 17
radio input "true"
type input "5"
radio input "true"
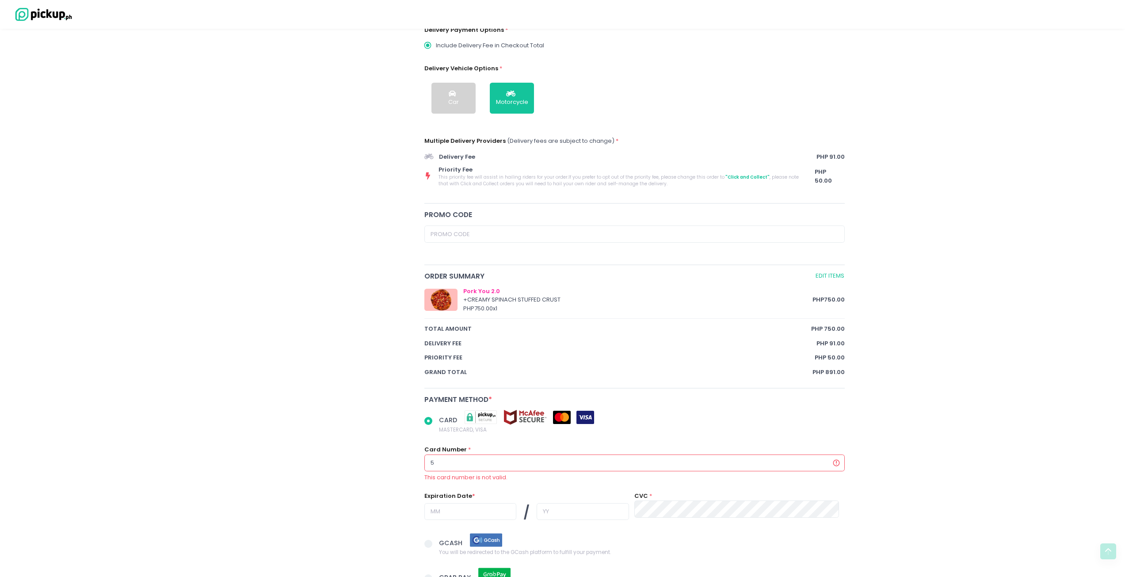
type input "53"
radio input "true"
type input "536"
radio input "true"
type input "5363"
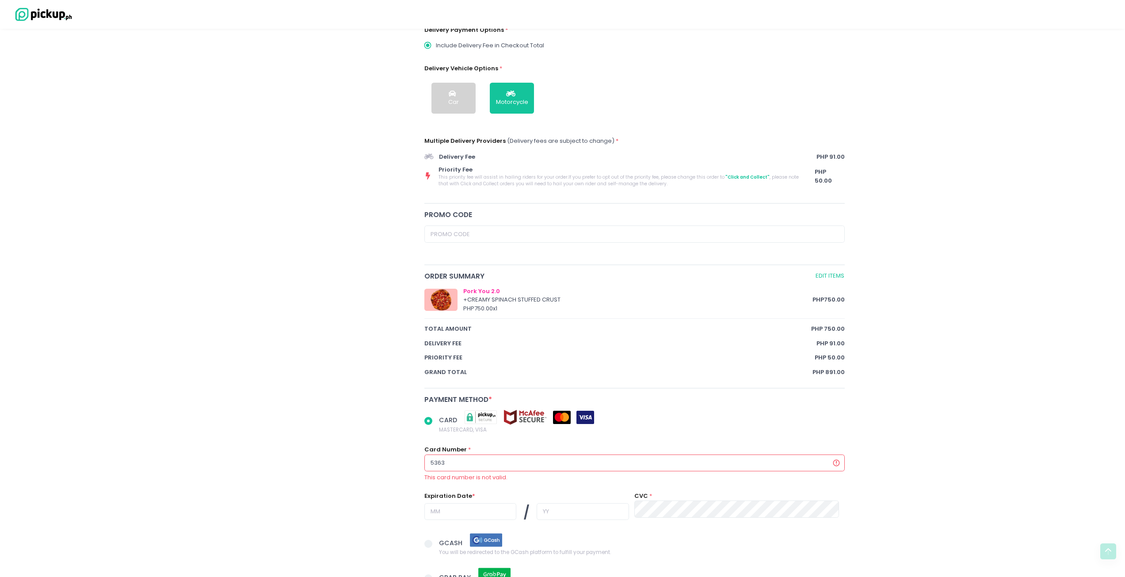
radio input "true"
type input "53634"
radio input "true"
type input "536343"
radio input "true"
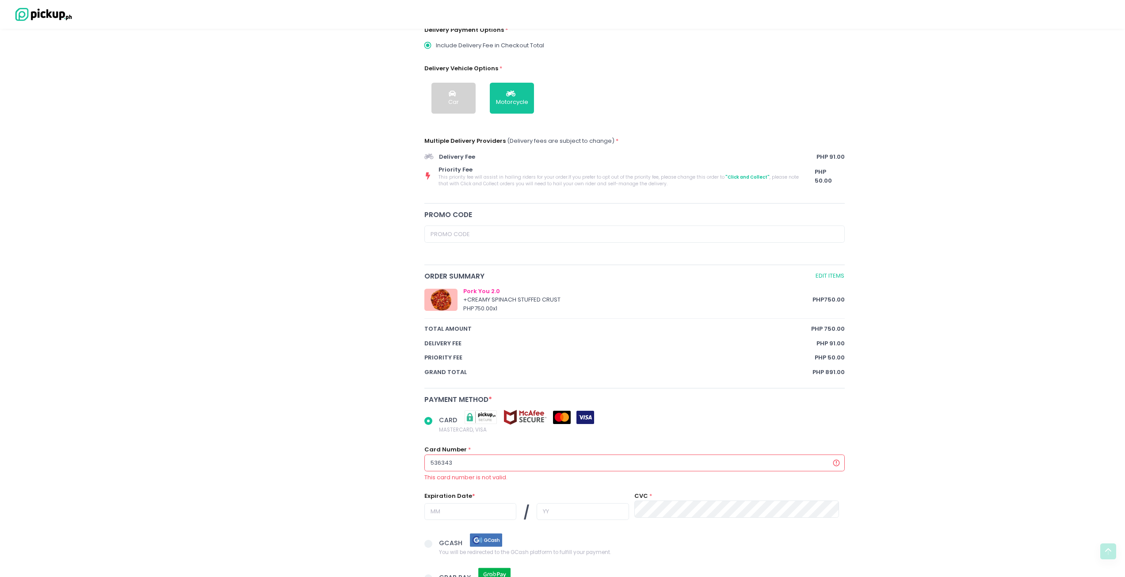
type input "5363432"
radio input "true"
type input "53634329"
radio input "true"
type input "536343292"
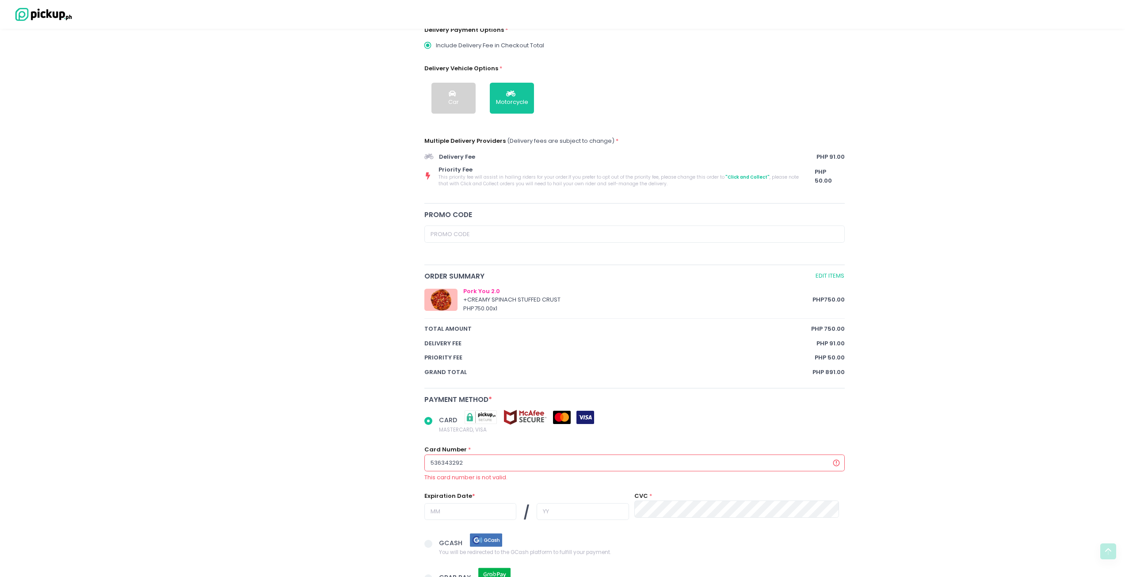
radio input "true"
type input "5363432921"
radio input "true"
type input "536343292"
radio input "true"
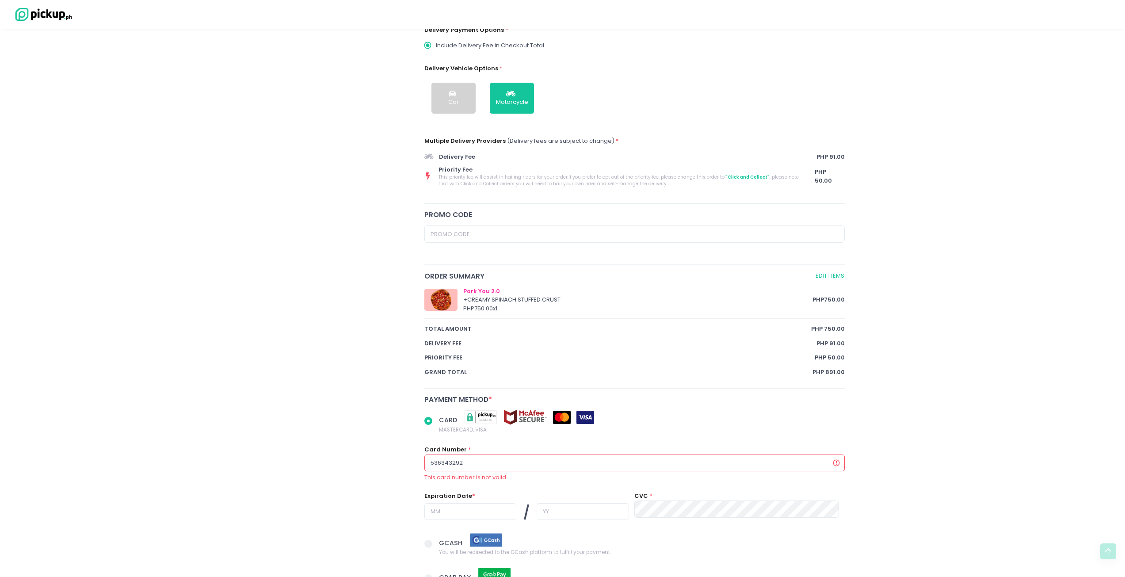
type input "53634329"
radio input "true"
type input "5363432"
radio input "true"
type input "536343"
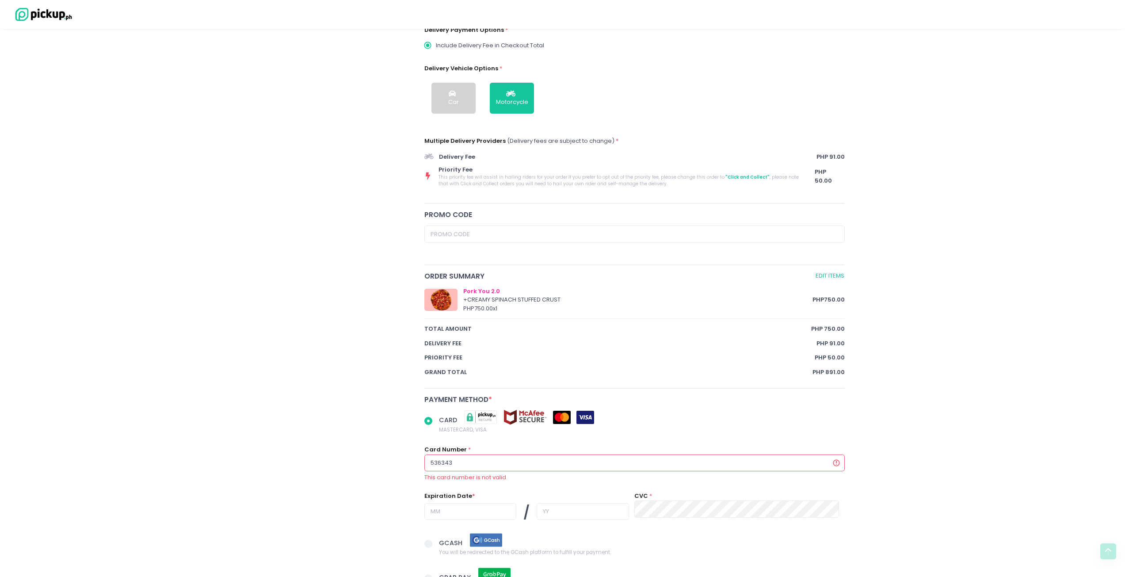
radio input "true"
type input "53634"
radio input "true"
type input "5363"
radio input "true"
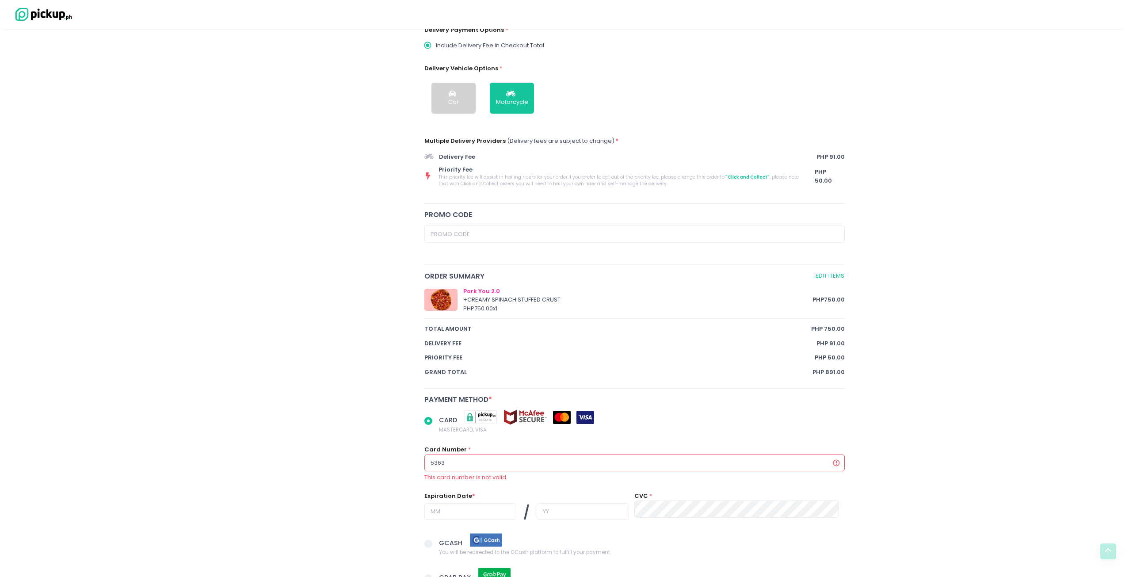
type input "536"
radio input "true"
type input "53"
radio input "true"
type input "5"
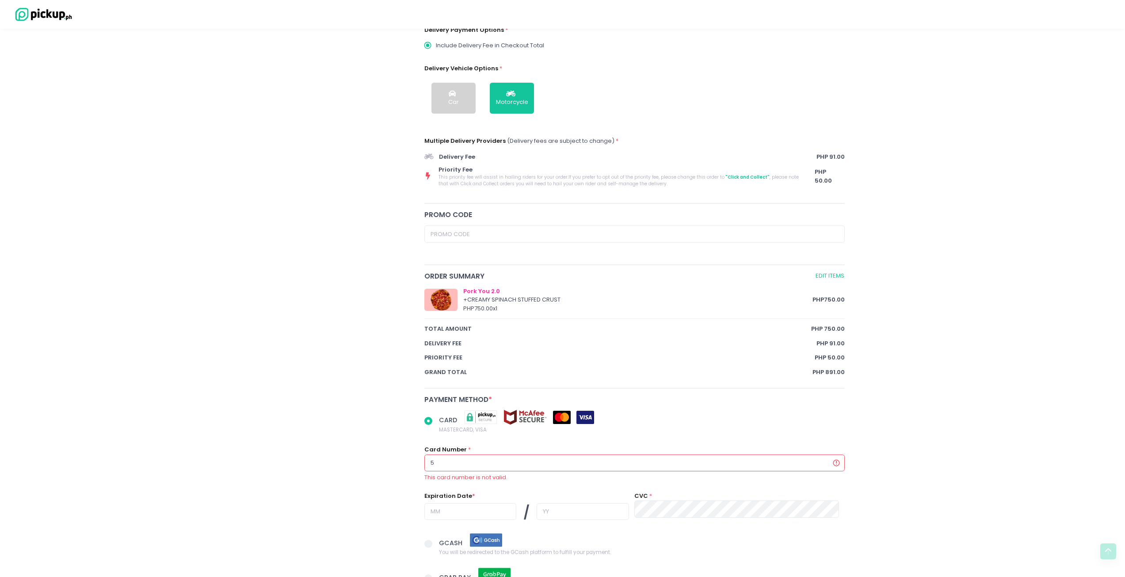
radio input "true"
type input "4"
radio input "true"
type input "41"
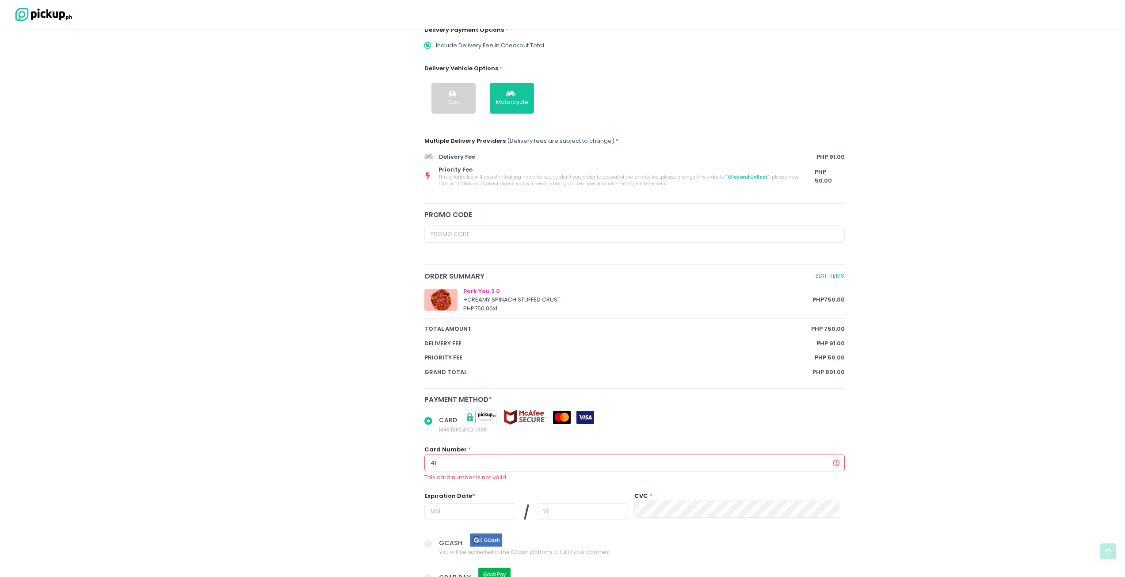
radio input "true"
type input "418"
radio input "true"
type input "4183"
radio input "true"
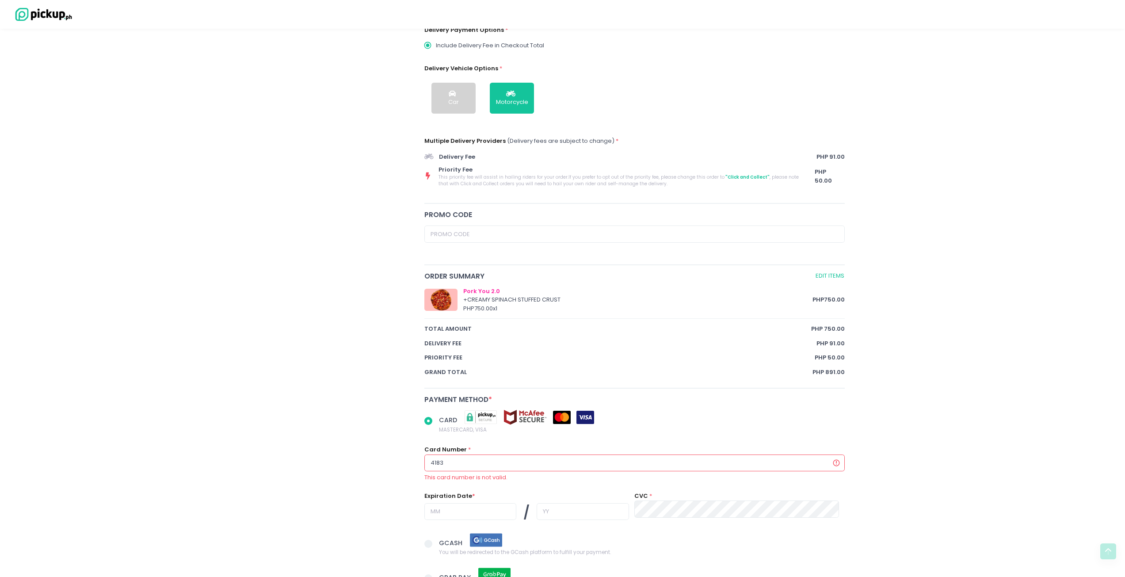
type input "41835"
radio input "true"
type input "418358"
radio input "true"
type input "4183580"
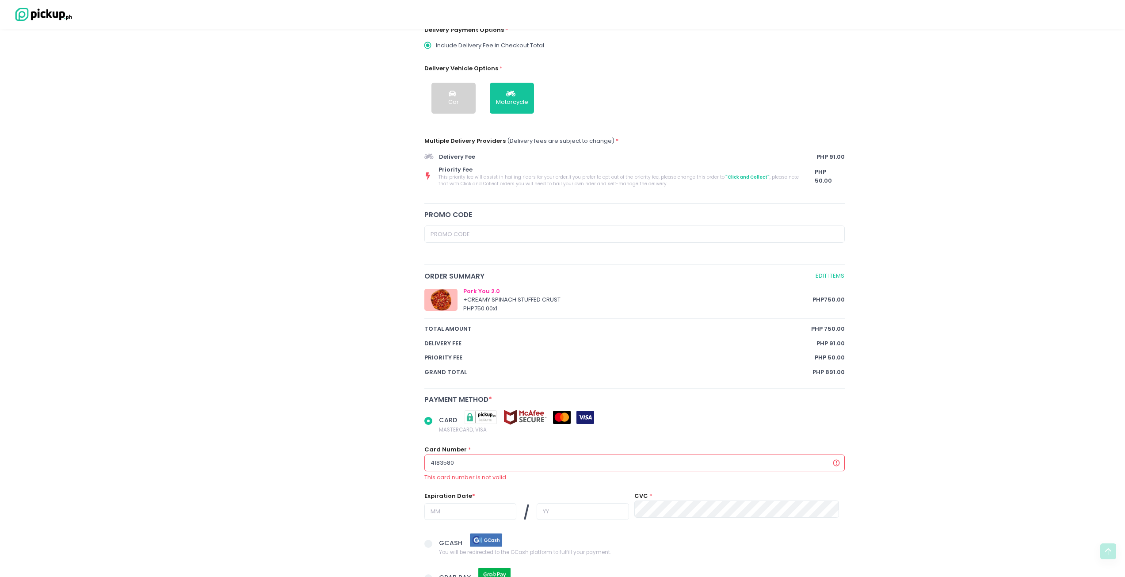
radio input "true"
type input "41835801"
radio input "true"
type input "418358016"
radio input "true"
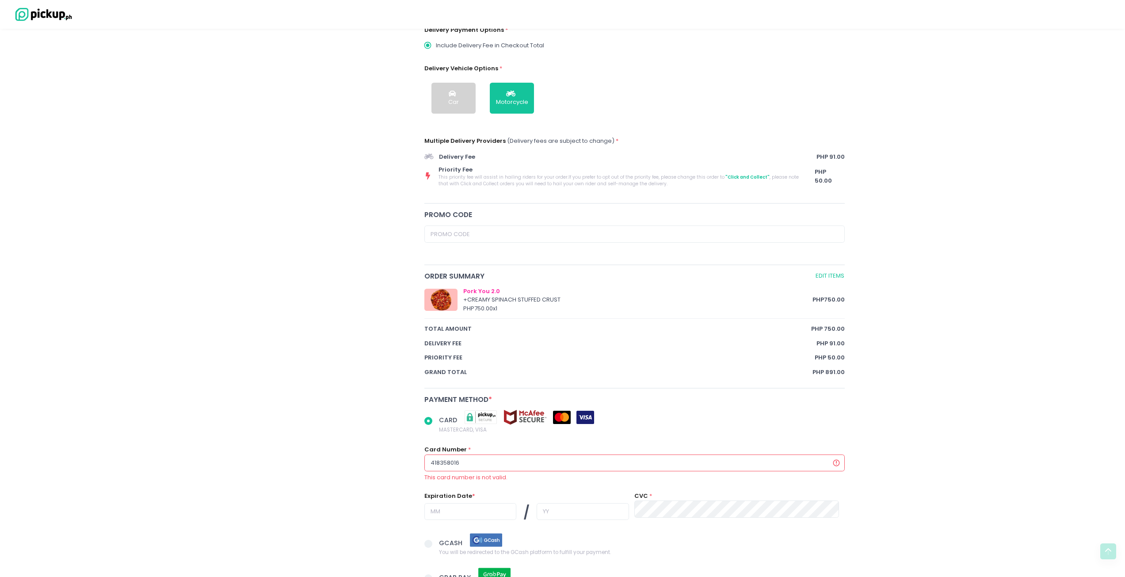
type input "4183580166"
radio input "true"
type input "41835801660"
radio input "true"
type input "418358016609"
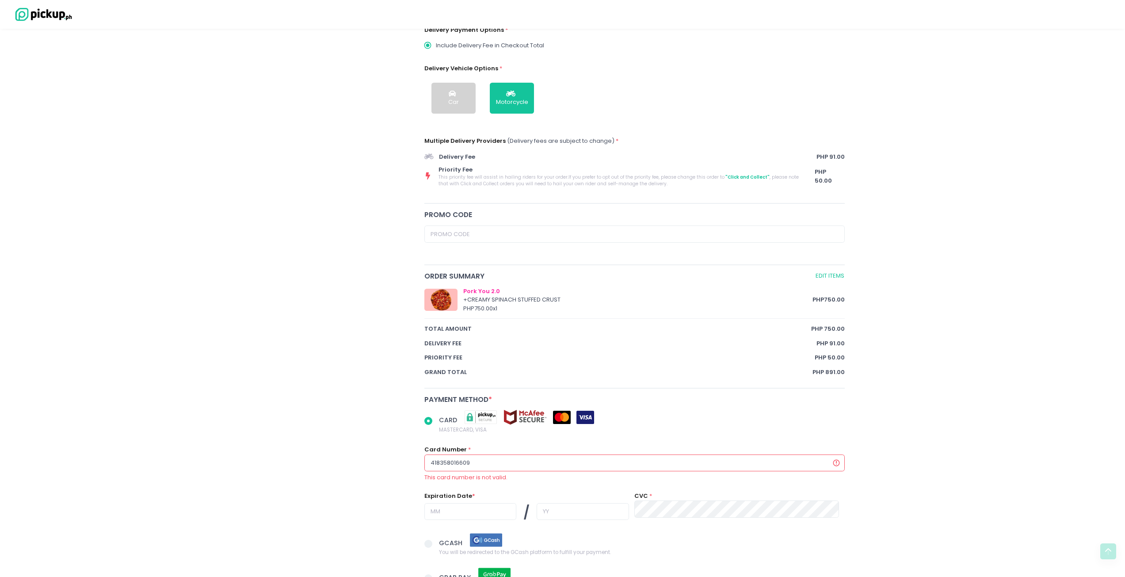
radio input "true"
type input "4183580166095"
radio input "true"
type input "41835801660951"
radio input "true"
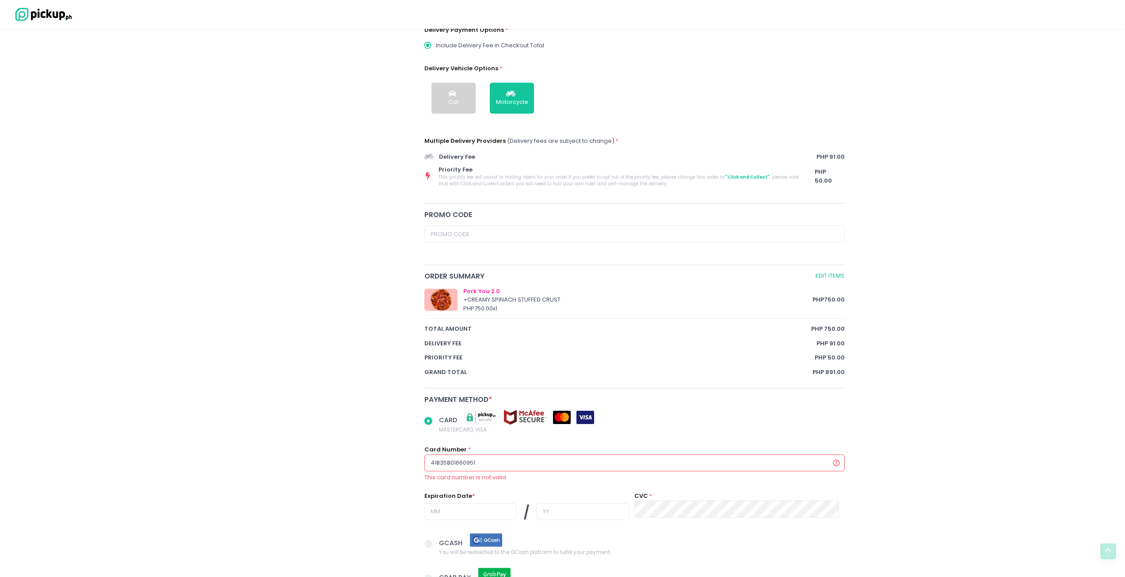
type input "418358016609511"
radio input "true"
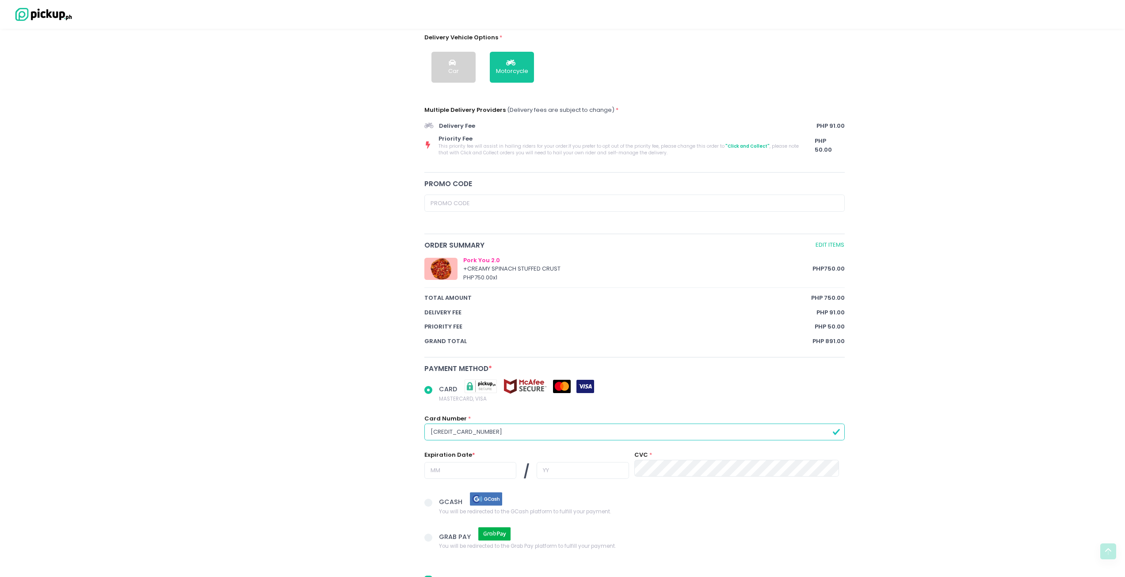
scroll to position [310, 0]
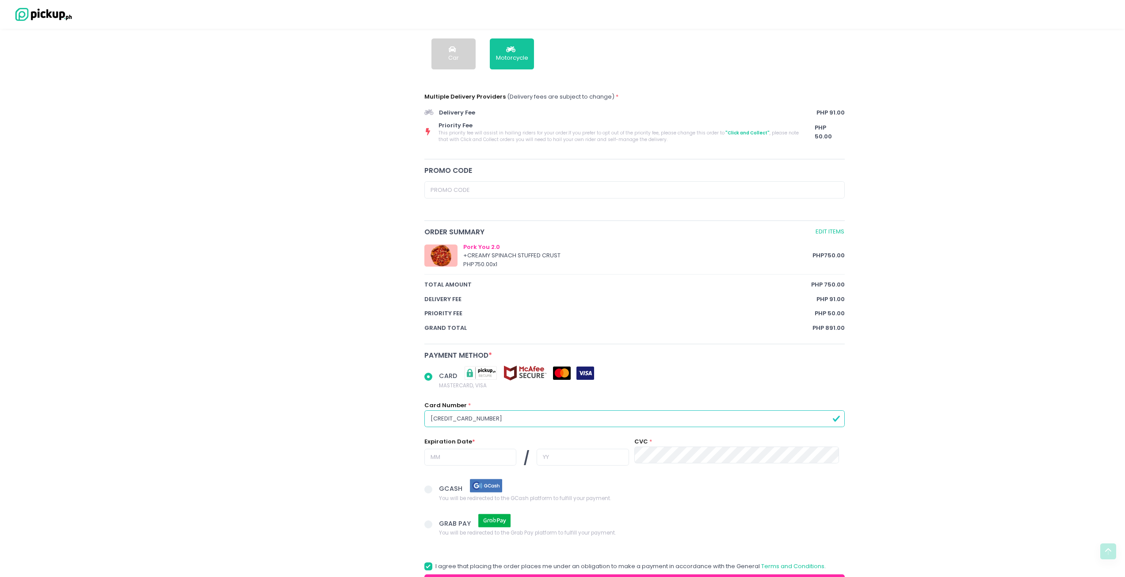
type input "4183580166095119"
click at [481, 456] on input "text" at bounding box center [470, 457] width 92 height 17
radio input "true"
type input "4"
radio input "true"
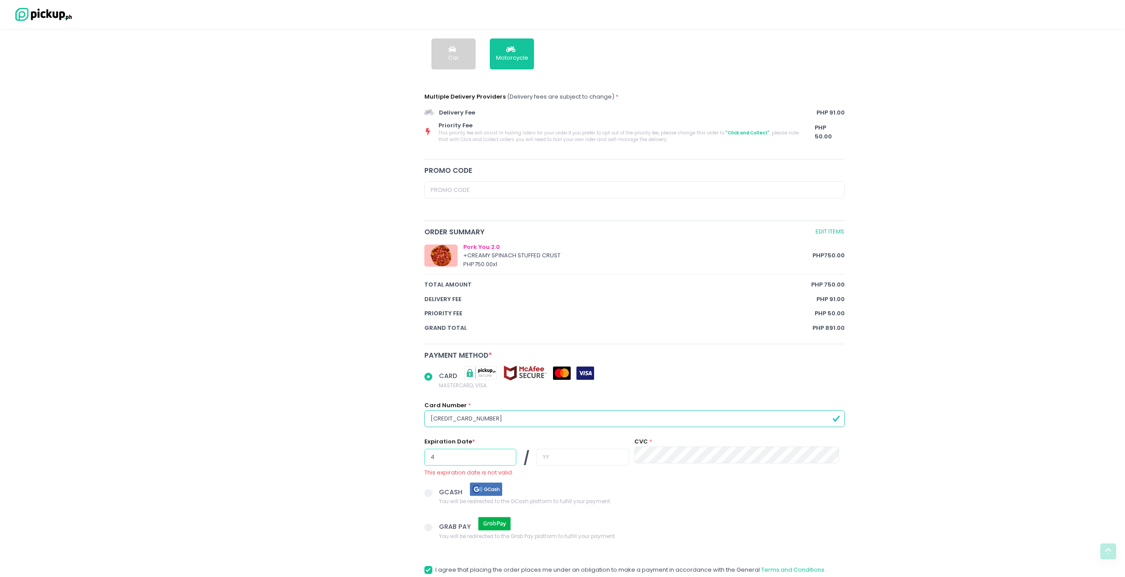
type input "43"
radio input "true"
type input "4"
click at [592, 458] on input "text" at bounding box center [583, 457] width 92 height 17
radio input "true"
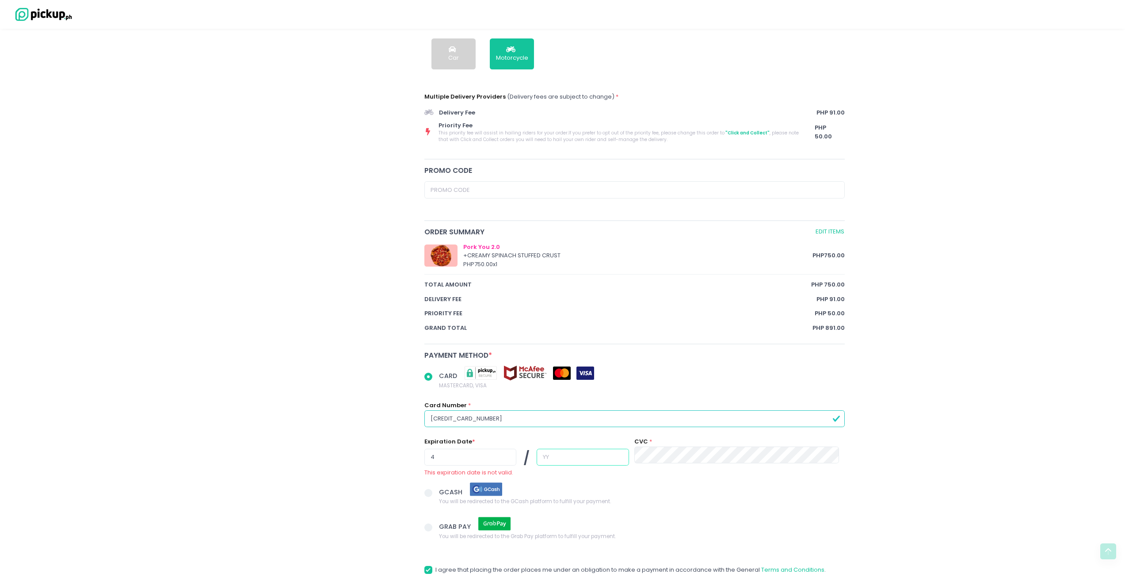
type input "2"
radio input "true"
type input "20"
radio input "true"
type input "2"
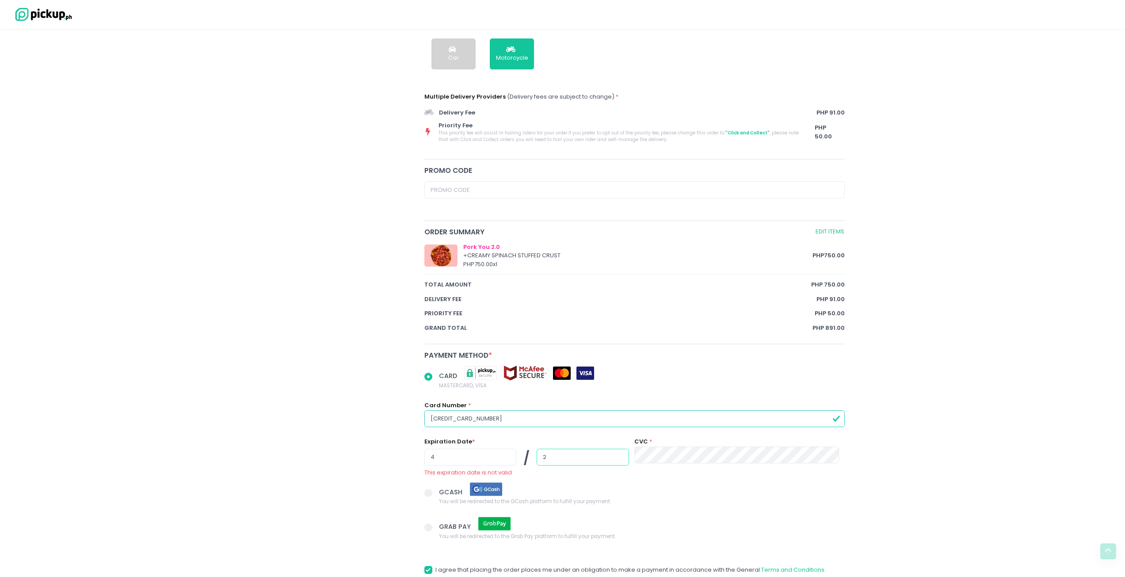
radio input "true"
type input "3"
radio input "true"
type input "30"
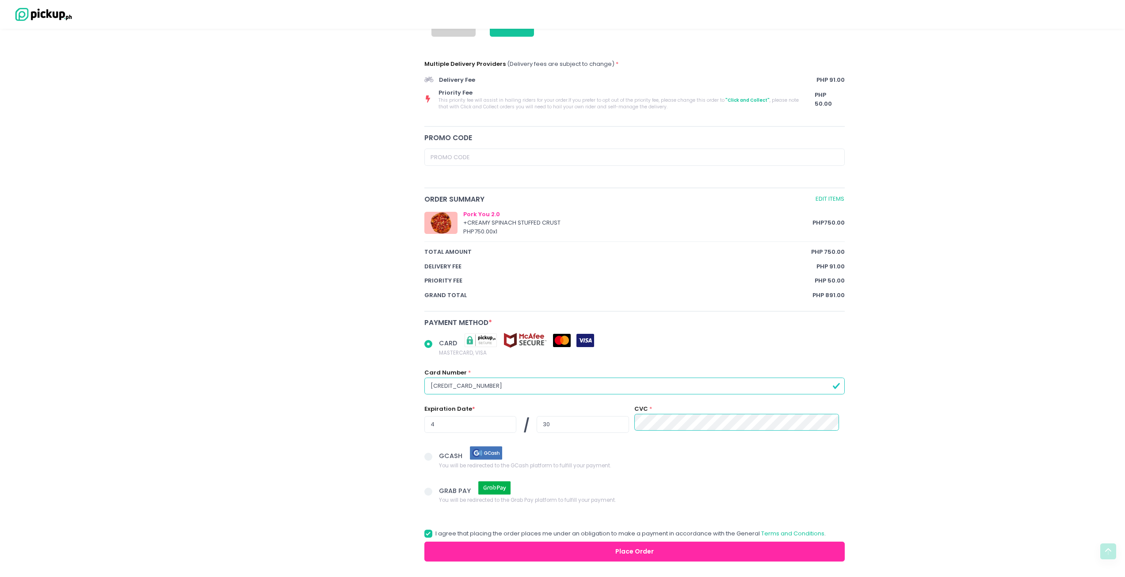
scroll to position [378, 0]
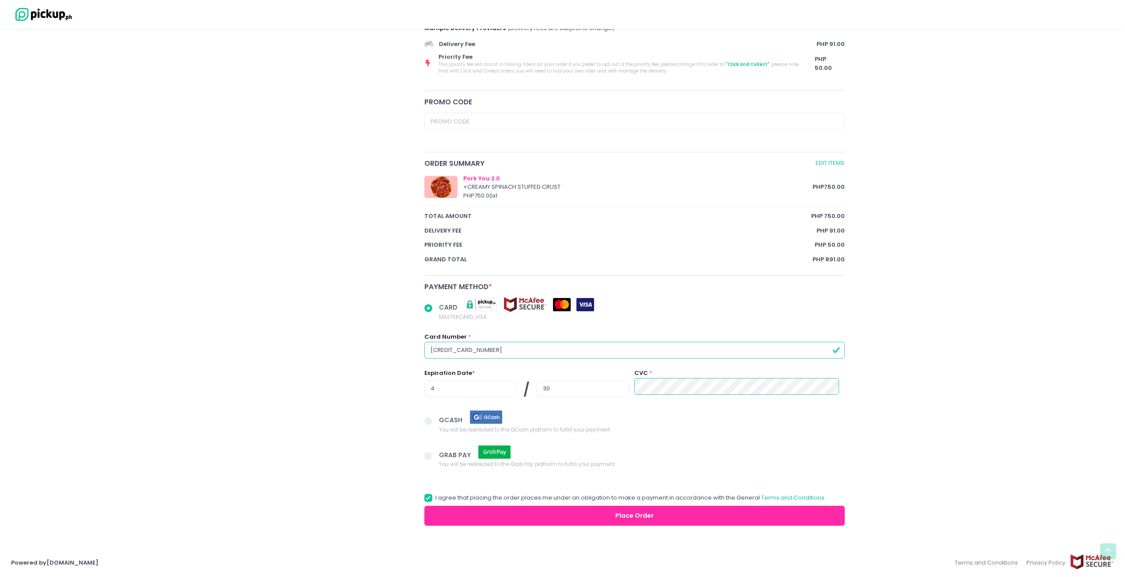
click at [615, 516] on button "Place Order" at bounding box center [634, 516] width 421 height 20
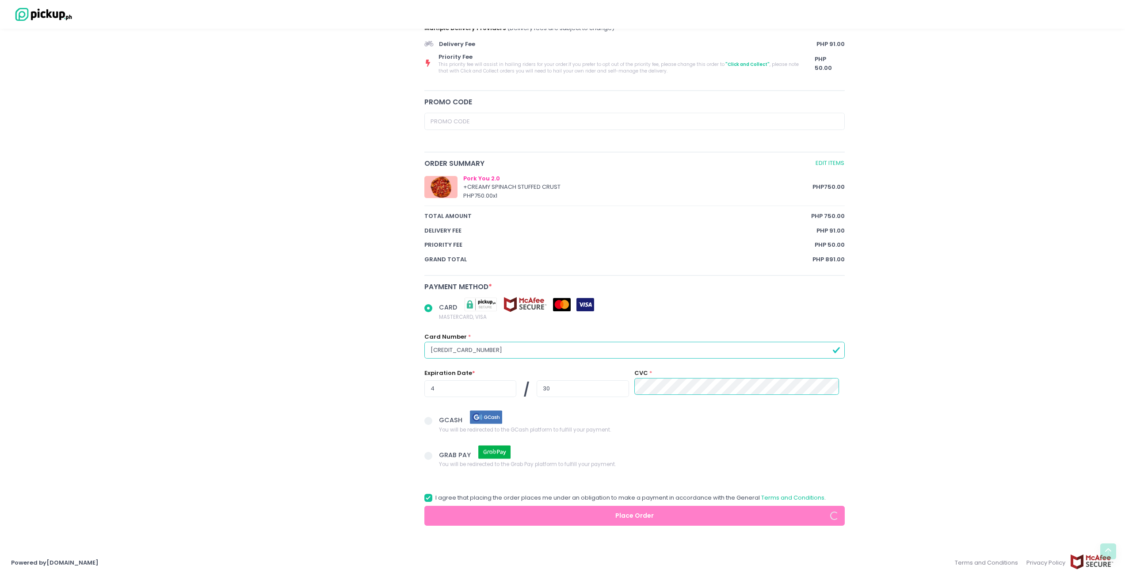
radio input "true"
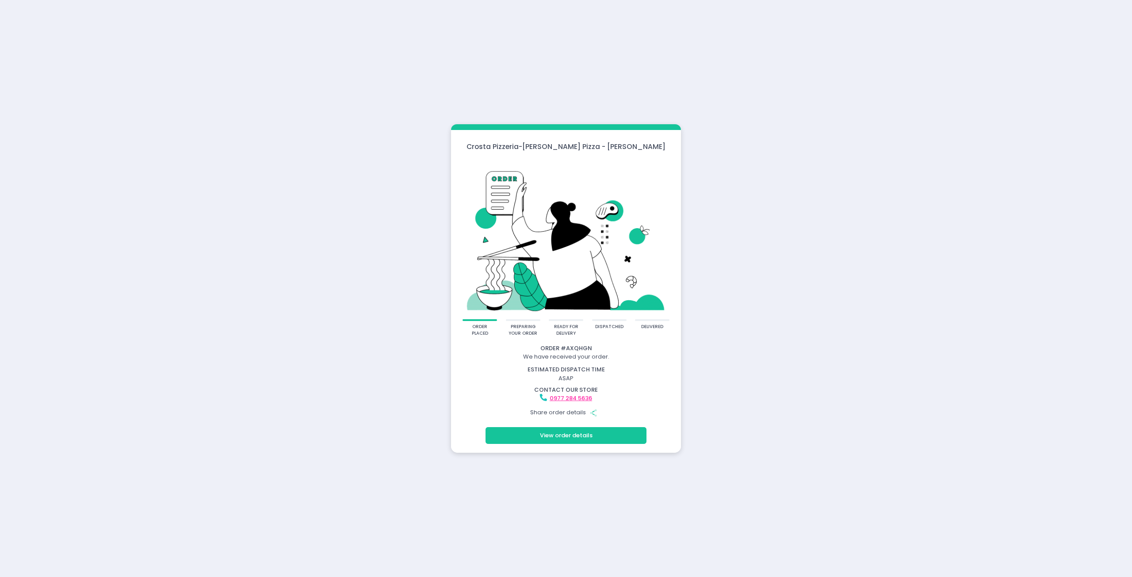
click at [593, 413] on icon "Share Created with Sketch." at bounding box center [593, 413] width 8 height 8
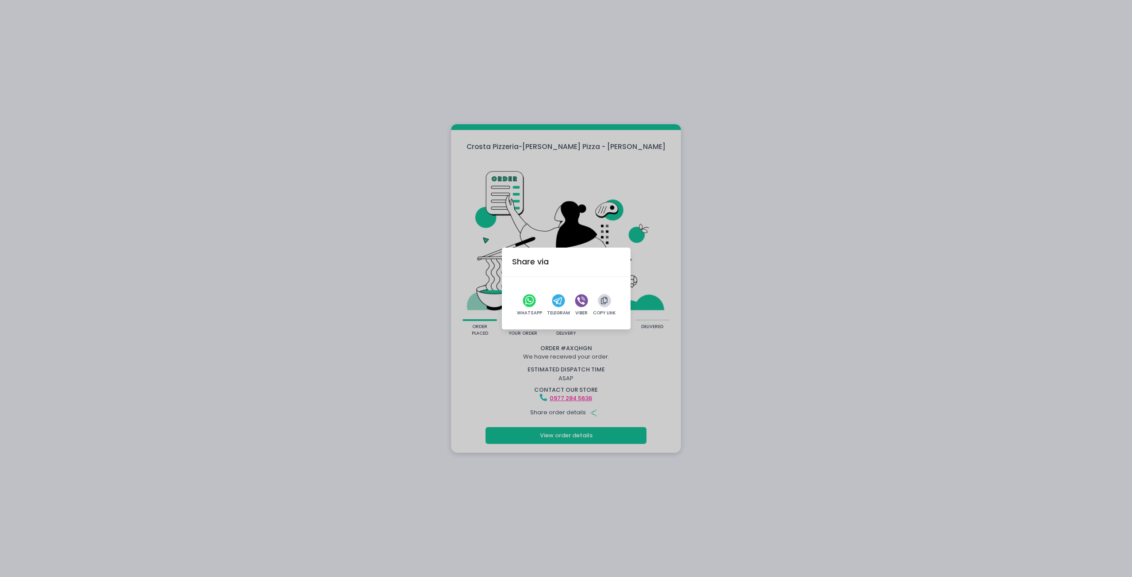
click at [603, 302] on icon "button" at bounding box center [604, 301] width 7 height 8
click at [753, 350] on div "Share via Copied! WhatsApp Telegram Viber Copy Link" at bounding box center [566, 288] width 1132 height 577
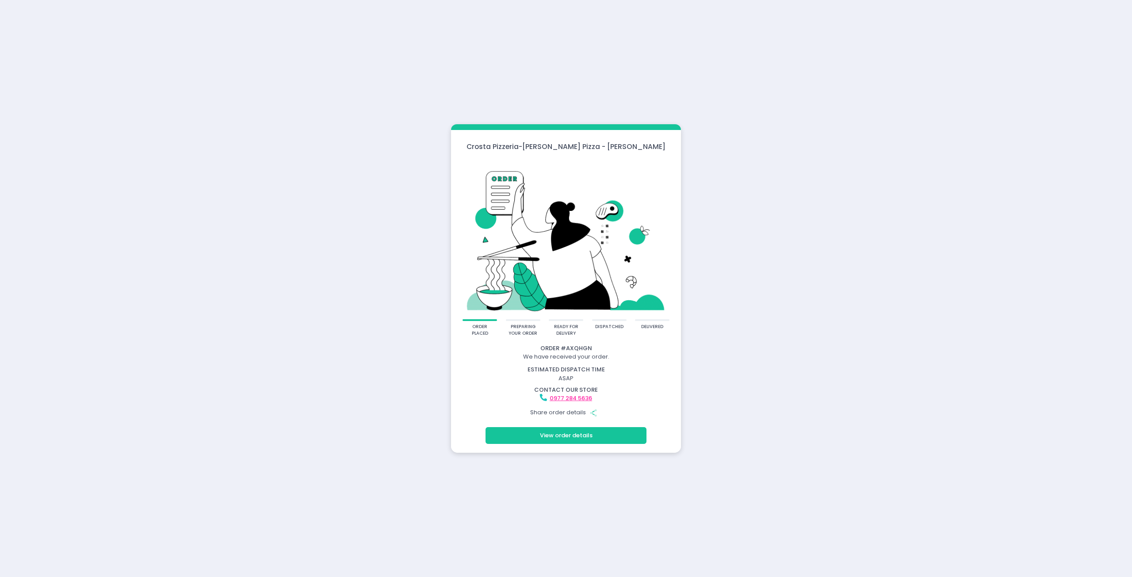
click at [619, 436] on button "View order details" at bounding box center [566, 435] width 161 height 17
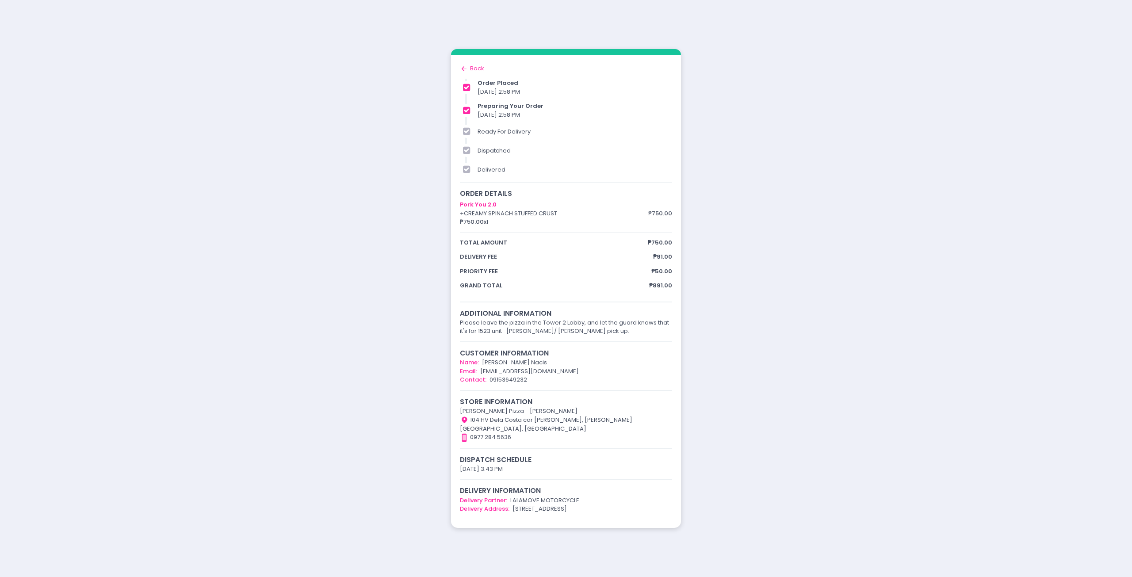
click at [241, 315] on div "order placed preparing your order ready for delivery dispatched delivered Order…" at bounding box center [566, 288] width 1132 height 577
click at [1049, 249] on div "order placed preparing your order ready for delivery dispatched delivered Order…" at bounding box center [566, 288] width 1132 height 577
click at [796, 367] on div "order placed preparing your order ready for delivery dispatched delivered Order…" at bounding box center [566, 288] width 1132 height 577
click at [182, 204] on div "order placed preparing your order ready for delivery dispatched delivered Order…" at bounding box center [566, 288] width 1132 height 577
drag, startPoint x: 478, startPoint y: 267, endPoint x: 479, endPoint y: 260, distance: 7.1
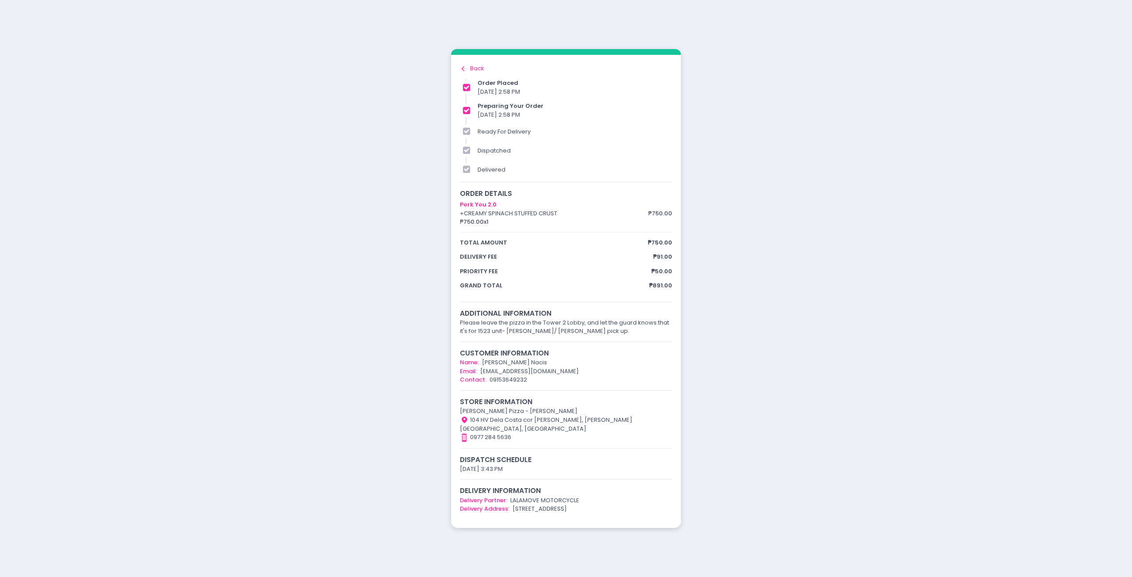
click at [479, 266] on div "Pork You 2.0 + CREAMY SPINACH STUFFED CRUST ₱750.00 x 1 ₱750.00 total amount ₱7…" at bounding box center [566, 245] width 212 height 90
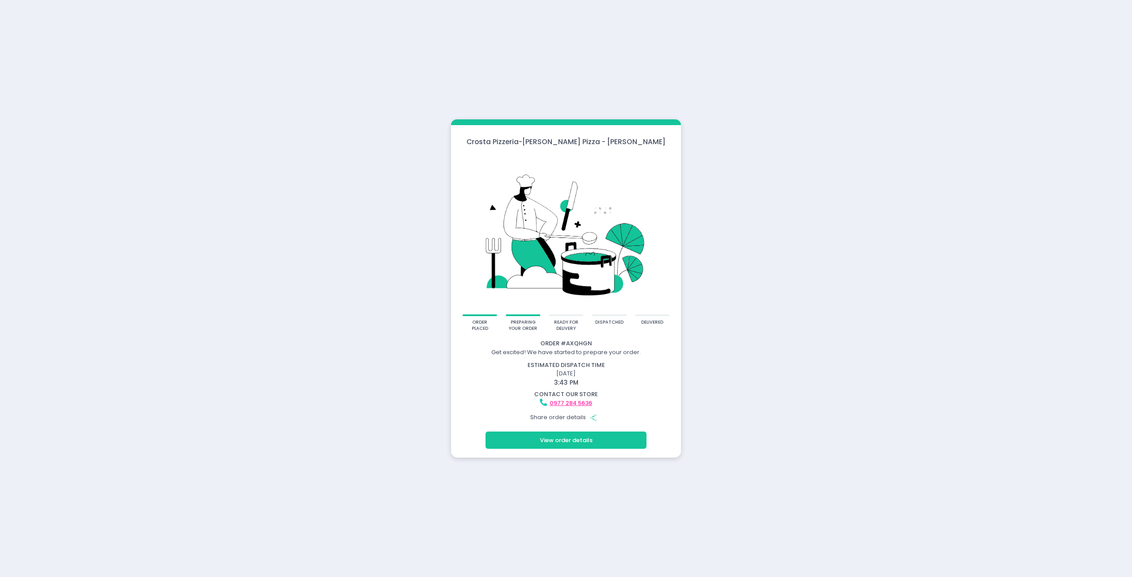
click at [580, 440] on button "View order details" at bounding box center [566, 440] width 161 height 17
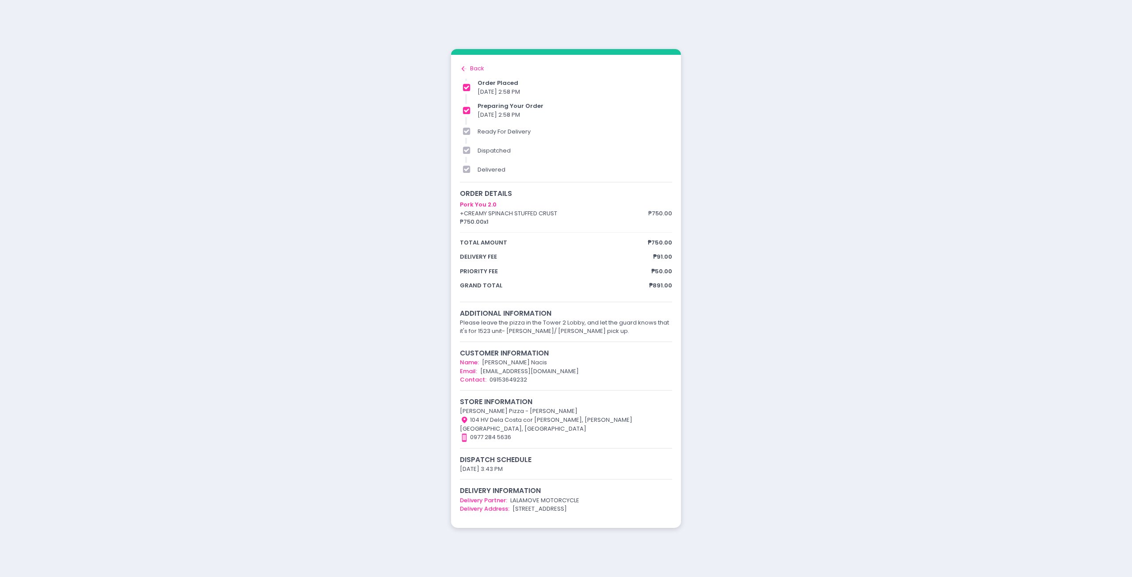
click at [780, 7] on div "order placed preparing your order ready for delivery dispatched delivered Order…" at bounding box center [566, 288] width 1132 height 577
click at [739, 319] on div "order placed preparing your order ready for delivery dispatched delivered Order…" at bounding box center [566, 288] width 1132 height 577
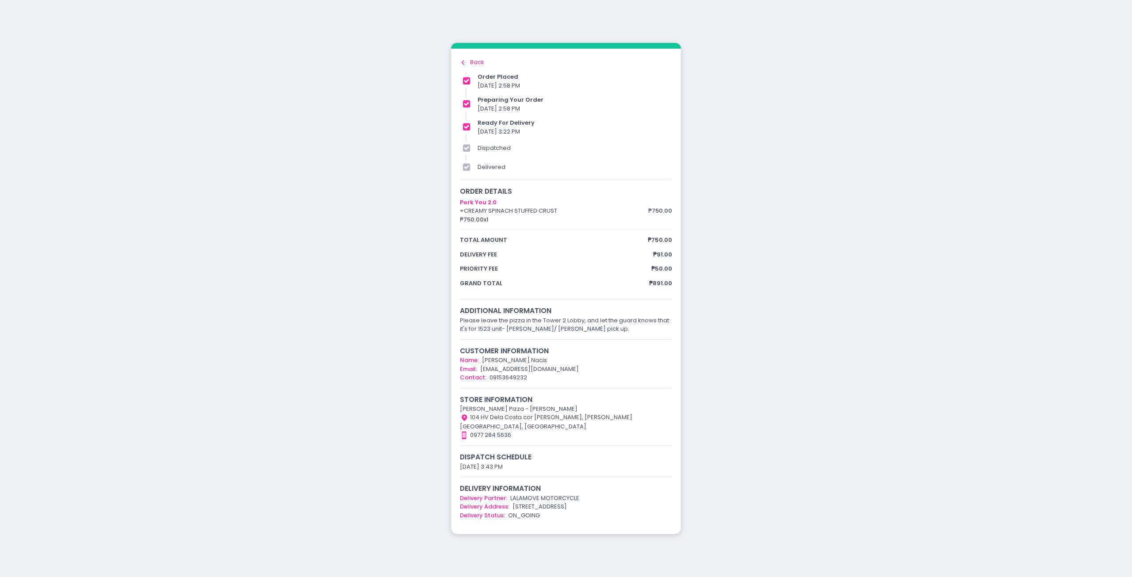
click at [122, 191] on div "order placed preparing your order ready for delivery dispatched delivered Order…" at bounding box center [566, 288] width 1132 height 577
drag, startPoint x: 309, startPoint y: 314, endPoint x: 452, endPoint y: 499, distance: 234.1
click at [309, 315] on div "order placed preparing your order ready for delivery dispatched delivered Order…" at bounding box center [566, 288] width 1132 height 577
click at [400, 288] on div "order placed preparing your order ready for delivery dispatched delivered Order…" at bounding box center [566, 288] width 1132 height 577
